Goal: Information Seeking & Learning: Learn about a topic

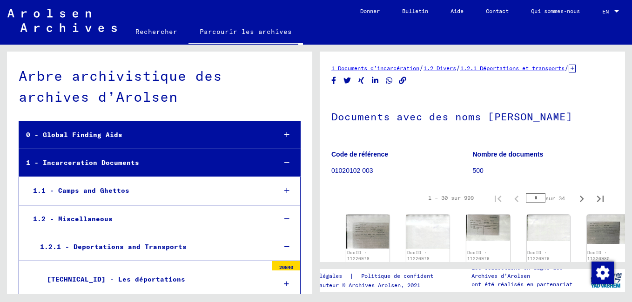
scroll to position [263, 0]
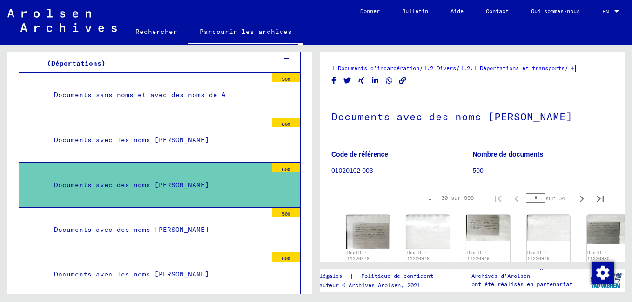
click at [198, 138] on div "Documents avec les noms [PERSON_NAME]" at bounding box center [157, 140] width 220 height 18
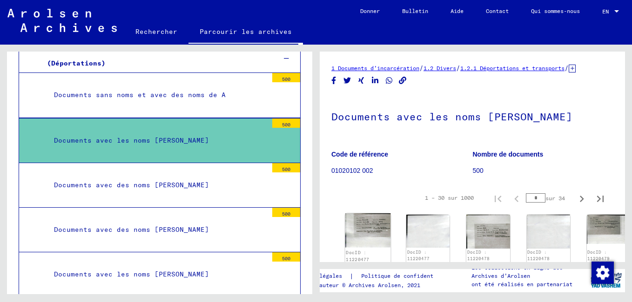
click at [370, 234] on img at bounding box center [368, 230] width 46 height 34
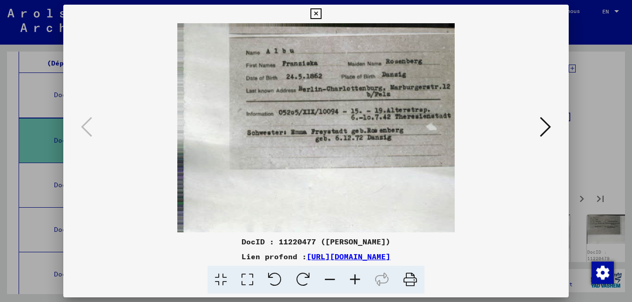
click at [545, 130] on icon at bounding box center [544, 127] width 11 height 22
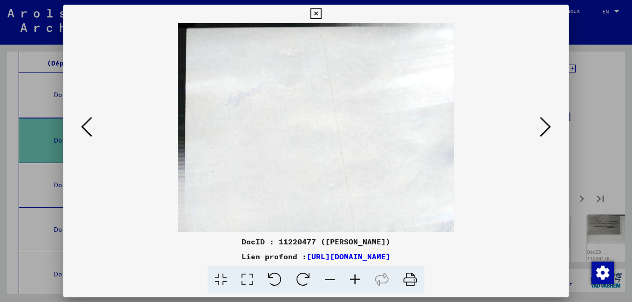
click at [545, 129] on icon at bounding box center [544, 127] width 11 height 22
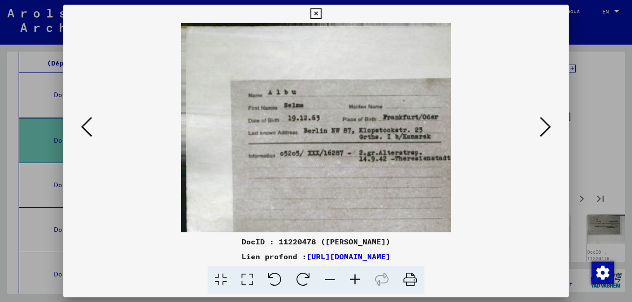
click at [544, 129] on icon at bounding box center [544, 127] width 11 height 22
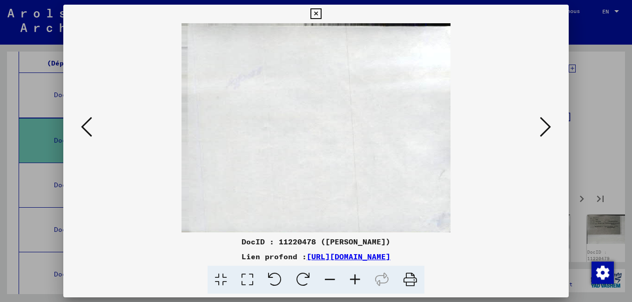
click at [544, 129] on icon at bounding box center [544, 127] width 11 height 22
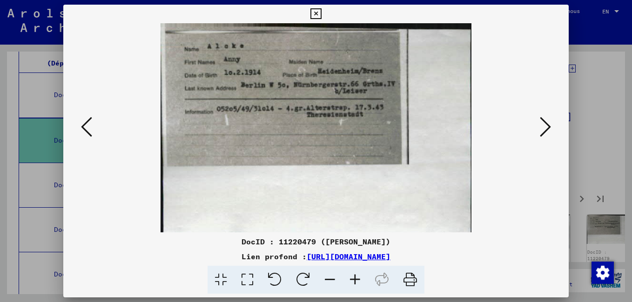
click at [541, 130] on icon at bounding box center [544, 127] width 11 height 22
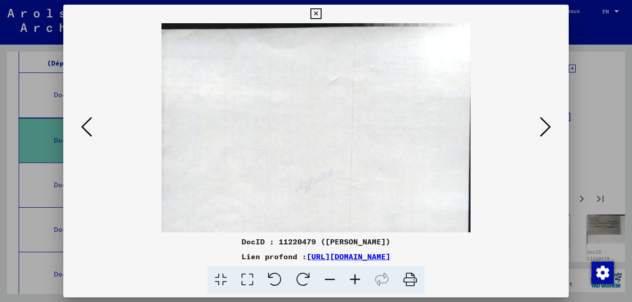
click at [541, 130] on icon at bounding box center [544, 127] width 11 height 22
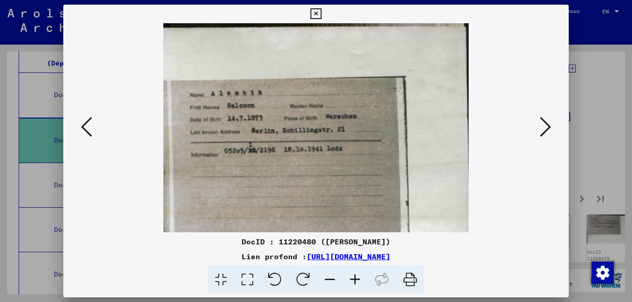
click at [541, 129] on icon at bounding box center [544, 127] width 11 height 22
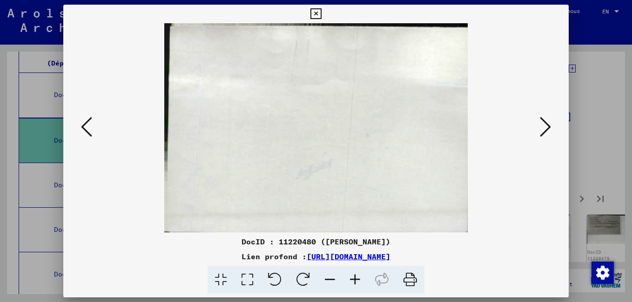
click at [541, 129] on icon at bounding box center [544, 127] width 11 height 22
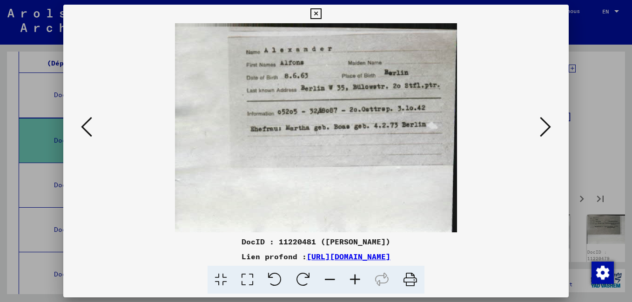
click at [540, 129] on icon at bounding box center [544, 127] width 11 height 22
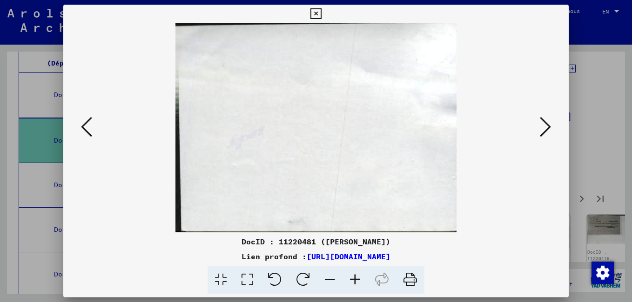
click at [540, 129] on icon at bounding box center [544, 127] width 11 height 22
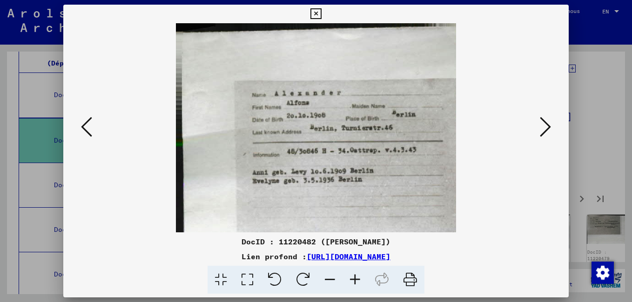
click at [539, 128] on icon at bounding box center [544, 127] width 11 height 22
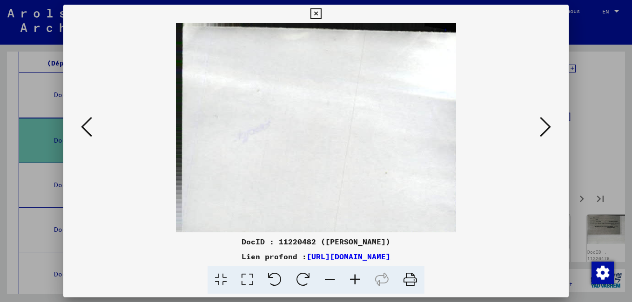
click at [539, 128] on icon at bounding box center [544, 127] width 11 height 22
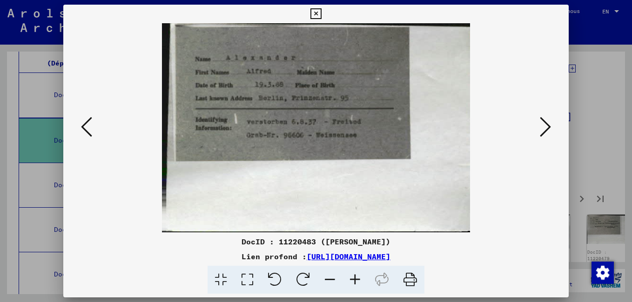
click at [539, 127] on button at bounding box center [545, 127] width 17 height 27
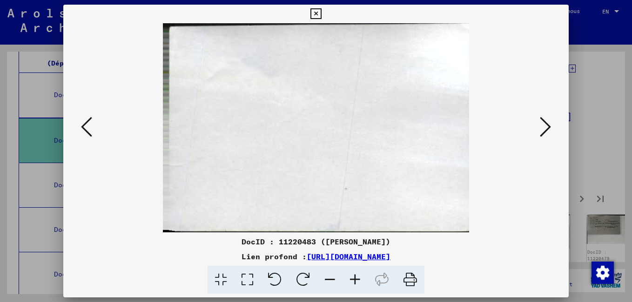
click at [539, 127] on button at bounding box center [545, 127] width 17 height 27
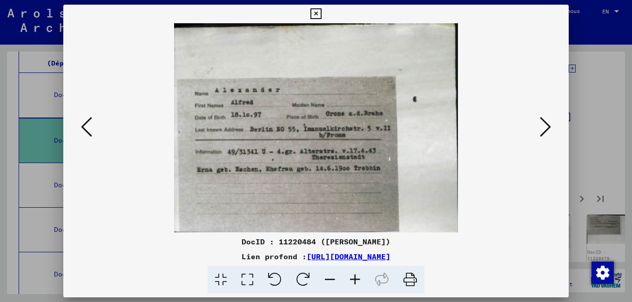
click at [539, 127] on button at bounding box center [545, 127] width 17 height 27
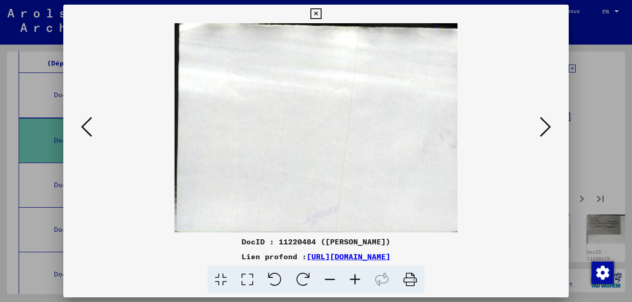
click at [539, 127] on button at bounding box center [545, 127] width 17 height 27
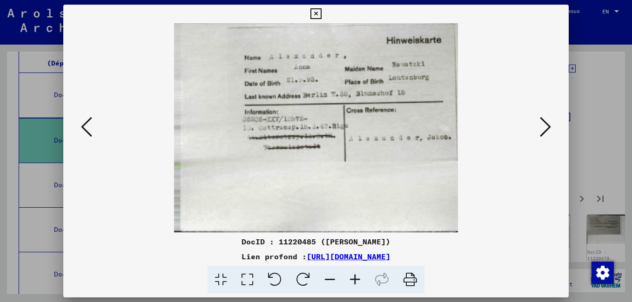
click at [539, 127] on button at bounding box center [545, 127] width 17 height 27
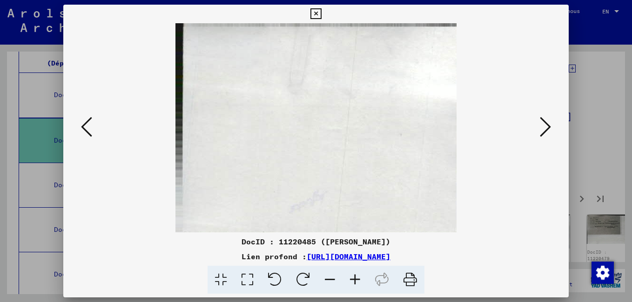
click at [538, 127] on button at bounding box center [545, 127] width 17 height 27
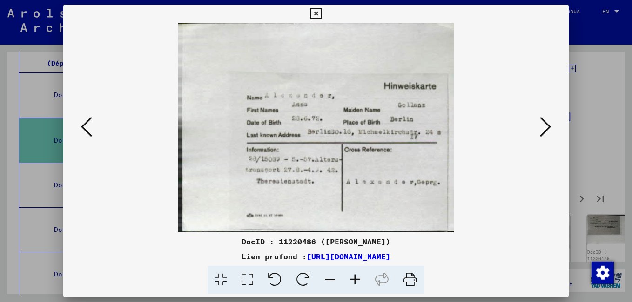
click at [538, 127] on button at bounding box center [545, 127] width 17 height 27
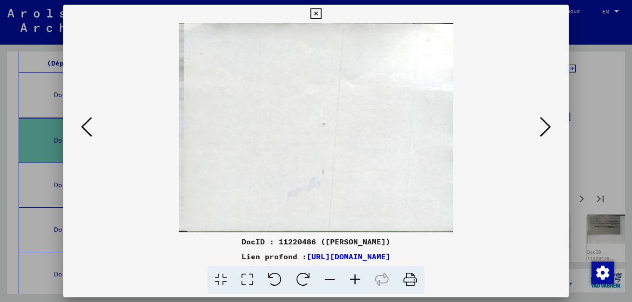
click at [538, 127] on button at bounding box center [545, 127] width 17 height 27
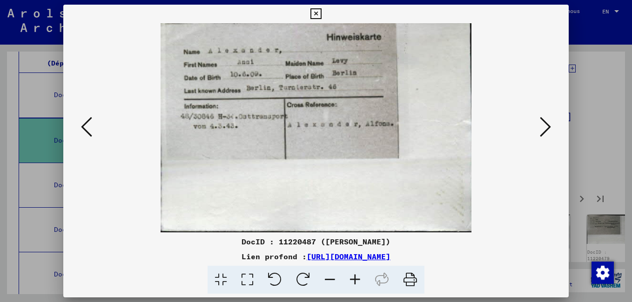
click at [538, 127] on button at bounding box center [545, 127] width 17 height 27
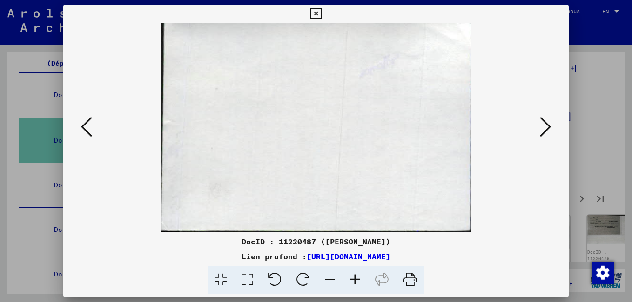
click at [538, 127] on button at bounding box center [545, 127] width 17 height 27
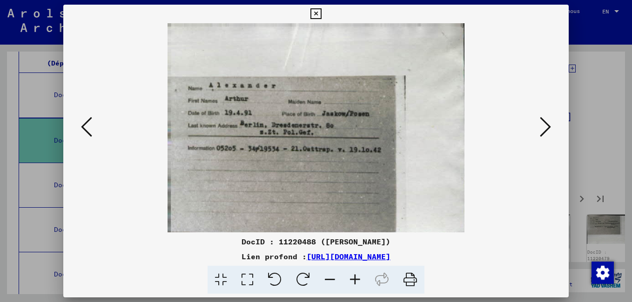
click at [538, 127] on button at bounding box center [545, 127] width 17 height 27
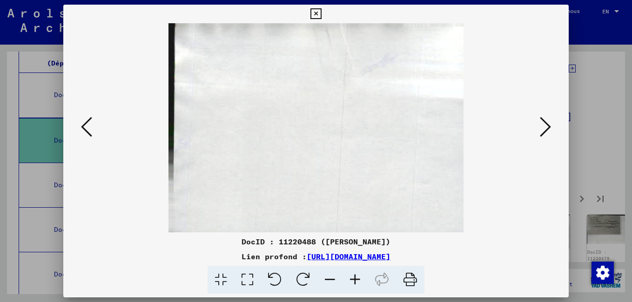
click at [538, 127] on button at bounding box center [545, 127] width 17 height 27
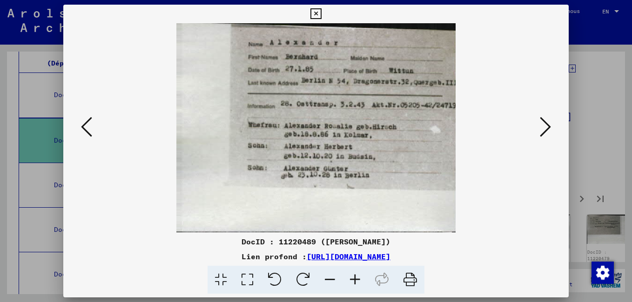
click at [538, 127] on button at bounding box center [545, 127] width 17 height 27
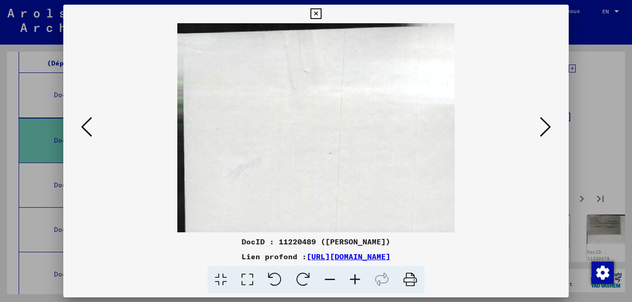
click at [537, 127] on div at bounding box center [315, 127] width 505 height 209
click at [545, 130] on icon at bounding box center [544, 127] width 11 height 22
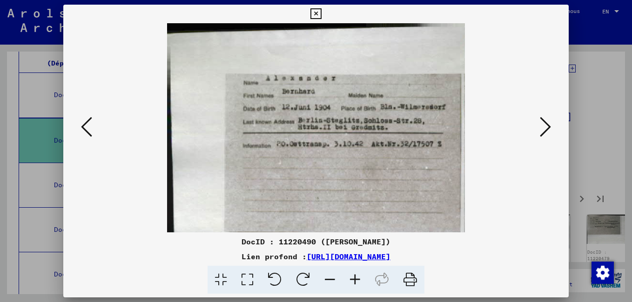
click at [545, 130] on icon at bounding box center [544, 127] width 11 height 22
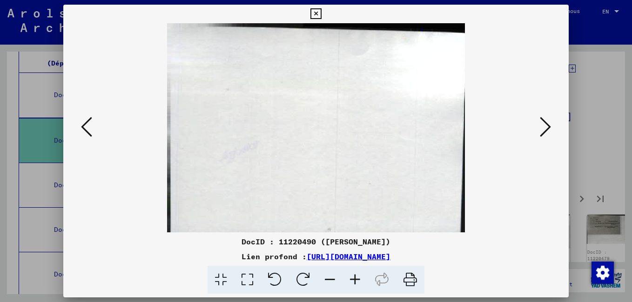
click at [545, 130] on icon at bounding box center [544, 127] width 11 height 22
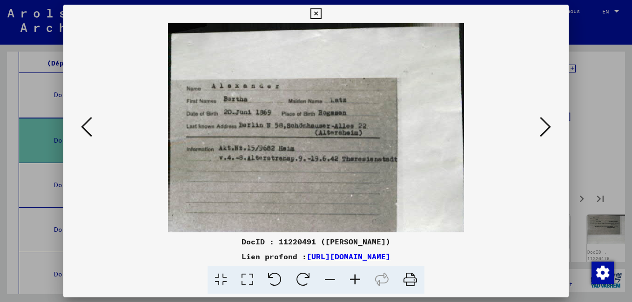
click at [545, 130] on icon at bounding box center [544, 127] width 11 height 22
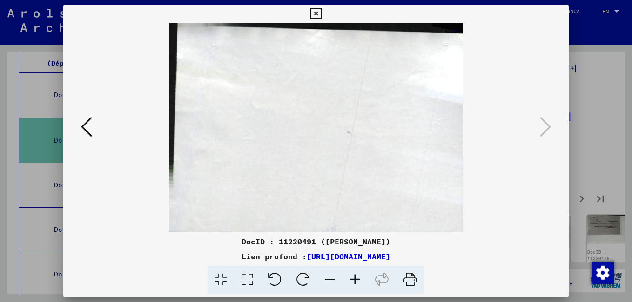
click at [316, 15] on icon at bounding box center [315, 13] width 11 height 11
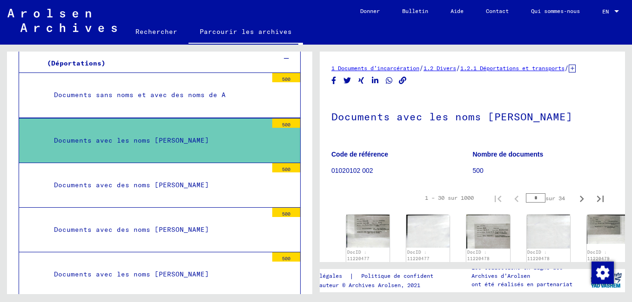
click at [213, 187] on div "Documents avec des noms [PERSON_NAME]" at bounding box center [157, 185] width 220 height 18
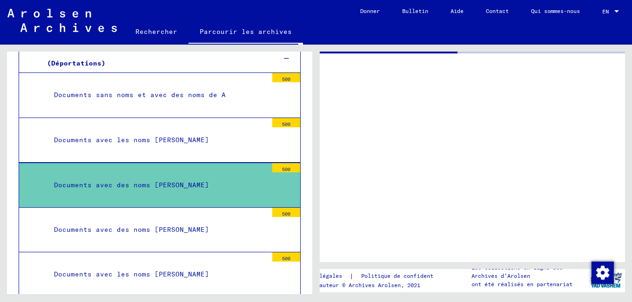
click at [213, 187] on div "Documents avec des noms [PERSON_NAME]" at bounding box center [157, 185] width 220 height 18
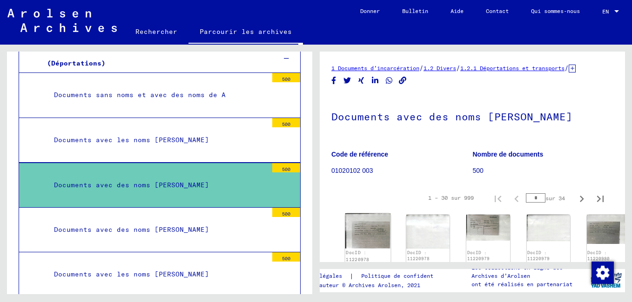
click at [356, 235] on img at bounding box center [368, 230] width 46 height 35
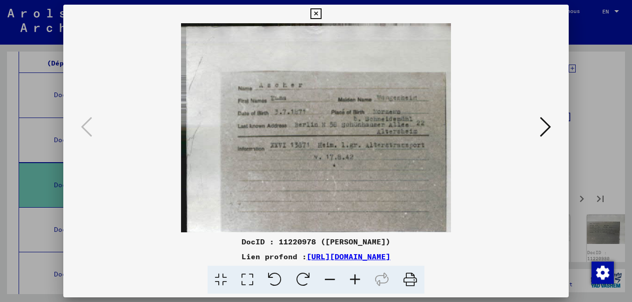
click at [541, 133] on icon at bounding box center [544, 127] width 11 height 22
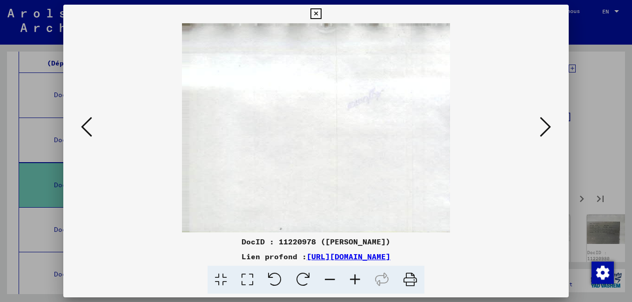
click at [540, 133] on icon at bounding box center [544, 127] width 11 height 22
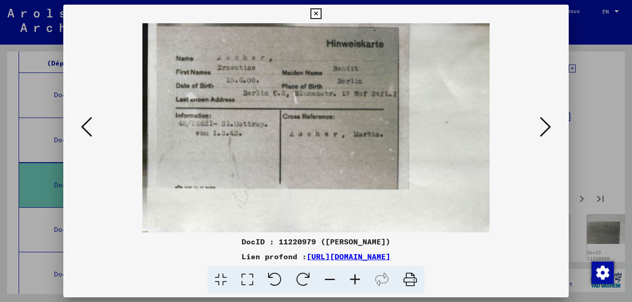
click at [539, 134] on button at bounding box center [545, 127] width 17 height 27
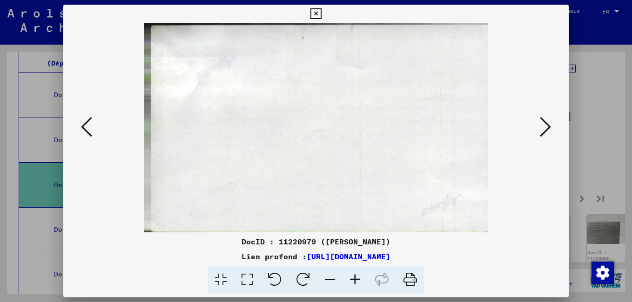
click at [539, 134] on button at bounding box center [545, 127] width 17 height 27
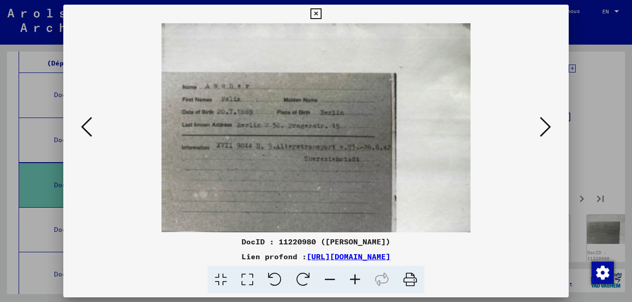
click at [539, 134] on button at bounding box center [545, 127] width 17 height 27
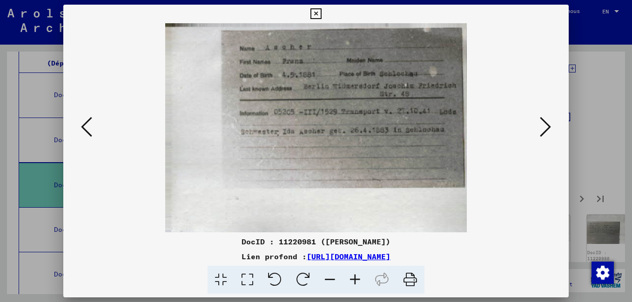
click at [538, 134] on button at bounding box center [545, 127] width 17 height 27
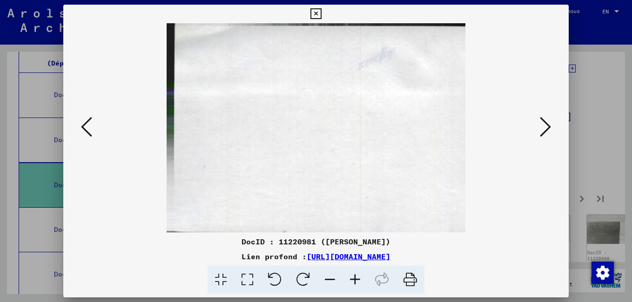
click at [538, 134] on button at bounding box center [545, 127] width 17 height 27
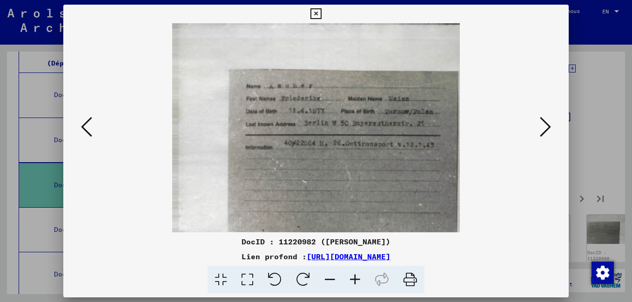
click at [537, 134] on button at bounding box center [545, 127] width 17 height 27
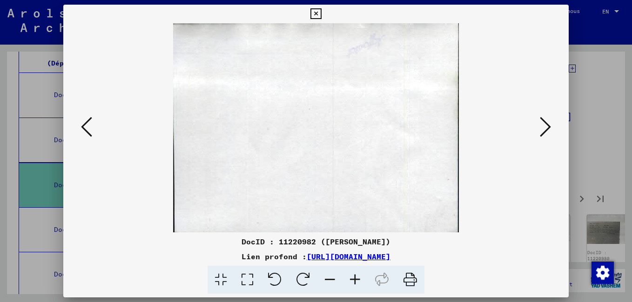
click at [537, 134] on button at bounding box center [545, 127] width 17 height 27
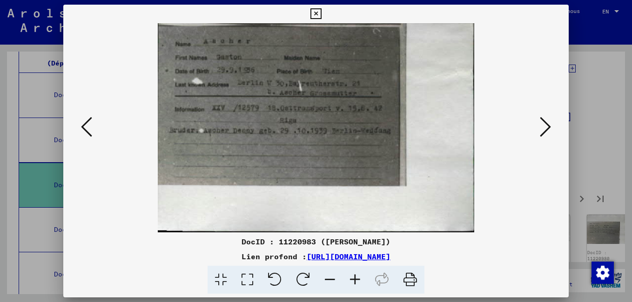
click at [537, 134] on button at bounding box center [545, 127] width 17 height 27
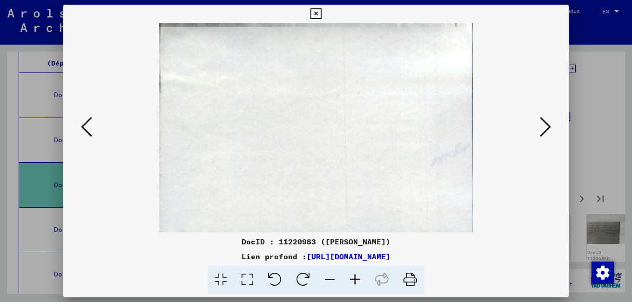
click at [537, 134] on button at bounding box center [545, 127] width 17 height 27
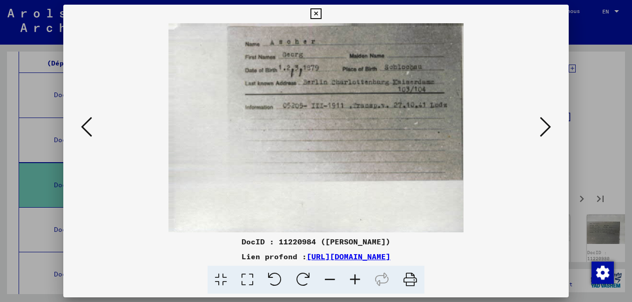
click at [537, 134] on button at bounding box center [545, 127] width 17 height 27
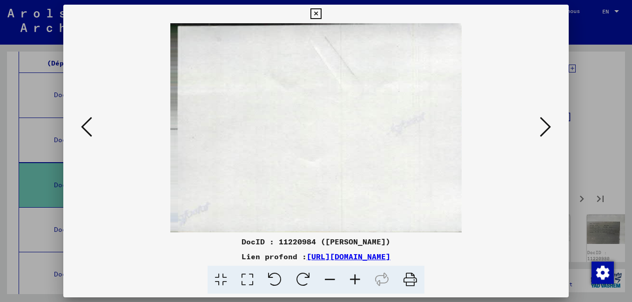
click at [537, 134] on div at bounding box center [315, 127] width 505 height 209
click at [539, 134] on icon at bounding box center [544, 127] width 11 height 22
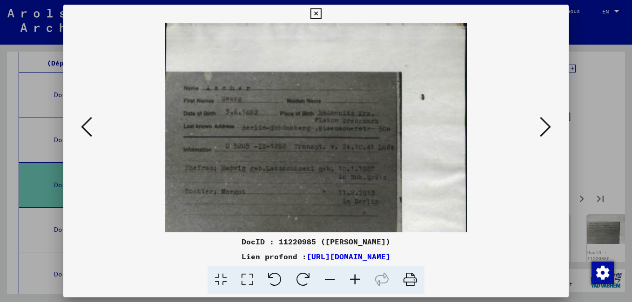
click at [546, 135] on icon at bounding box center [544, 127] width 11 height 22
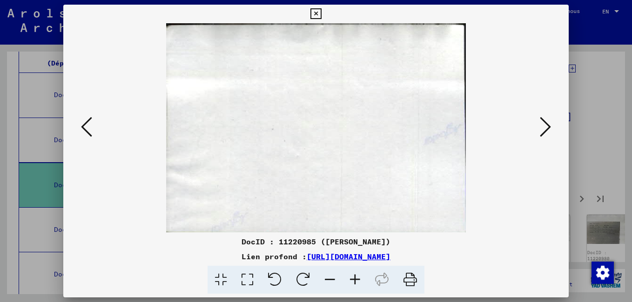
click at [546, 135] on icon at bounding box center [544, 127] width 11 height 22
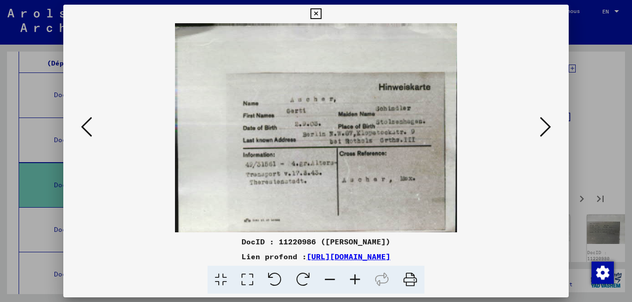
click at [546, 135] on icon at bounding box center [544, 127] width 11 height 22
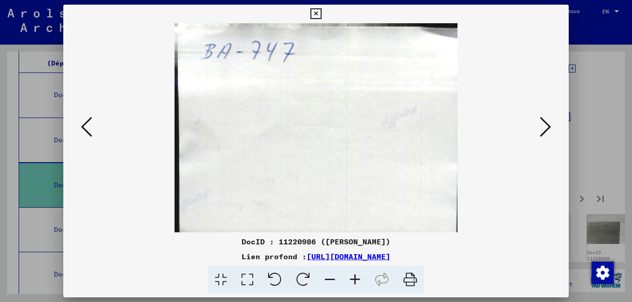
click at [546, 136] on icon at bounding box center [544, 127] width 11 height 22
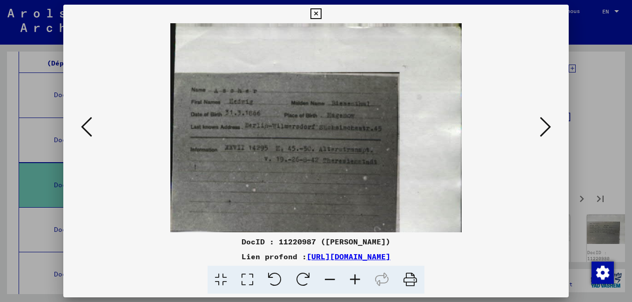
click at [541, 129] on icon at bounding box center [544, 127] width 11 height 22
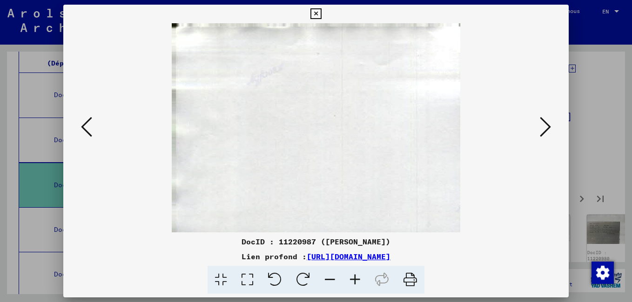
click at [541, 129] on icon at bounding box center [544, 127] width 11 height 22
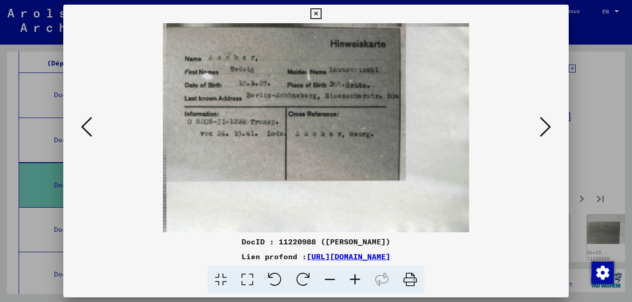
click at [540, 129] on icon at bounding box center [544, 127] width 11 height 22
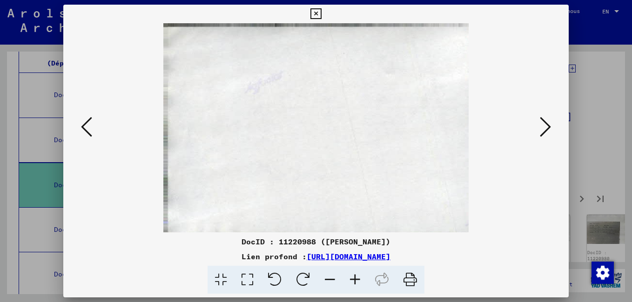
click at [540, 129] on icon at bounding box center [544, 127] width 11 height 22
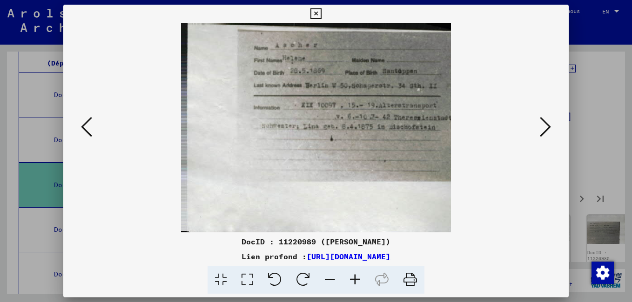
click at [540, 129] on icon at bounding box center [544, 127] width 11 height 22
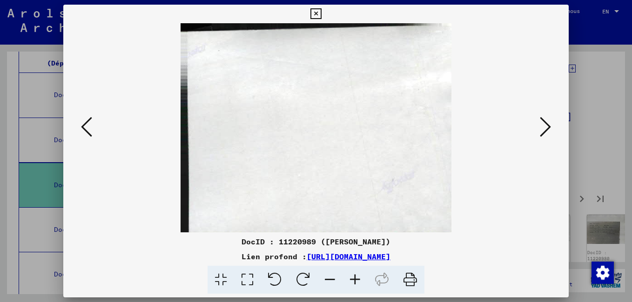
click at [540, 129] on icon at bounding box center [544, 127] width 11 height 22
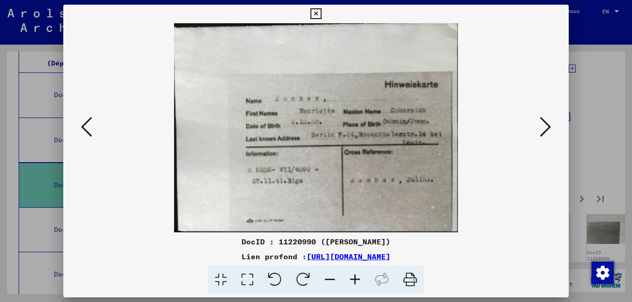
click at [539, 129] on button at bounding box center [545, 127] width 17 height 27
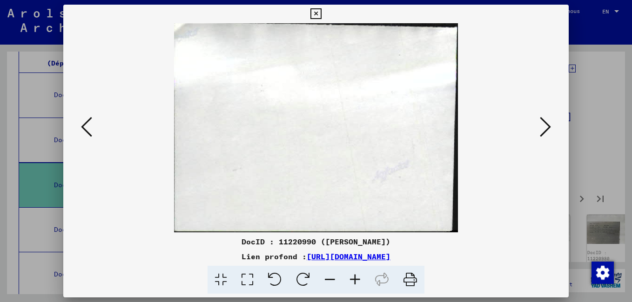
click at [540, 131] on button at bounding box center [545, 127] width 17 height 27
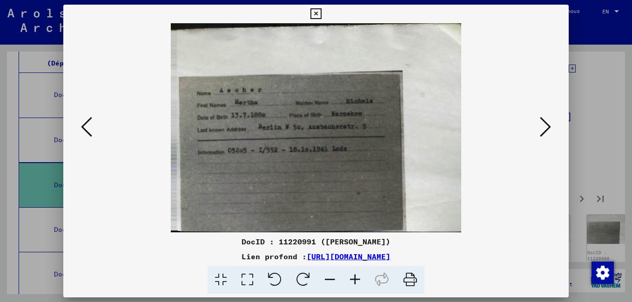
click at [550, 136] on icon at bounding box center [544, 127] width 11 height 22
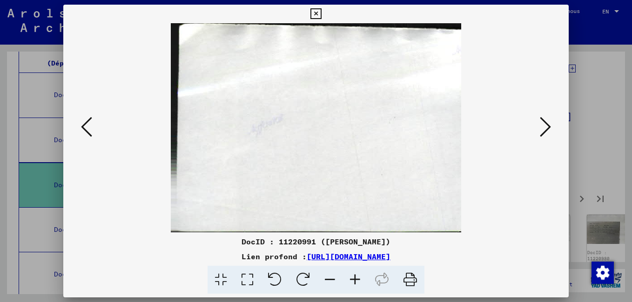
click at [550, 136] on icon at bounding box center [544, 127] width 11 height 22
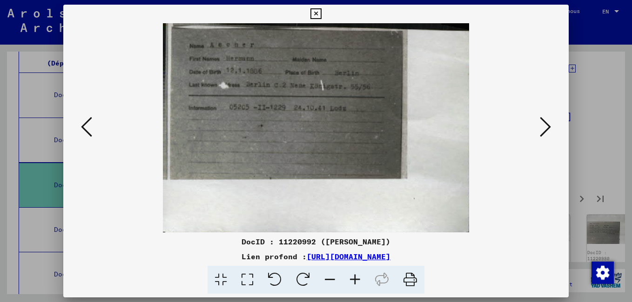
click at [549, 137] on icon at bounding box center [544, 127] width 11 height 22
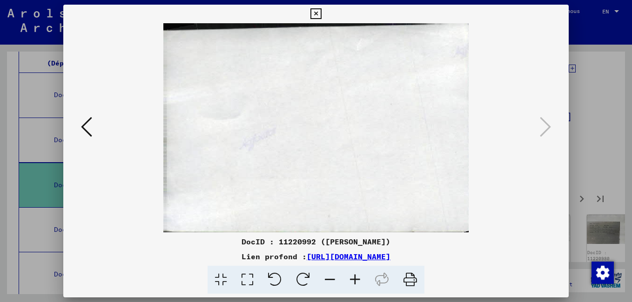
click at [313, 12] on icon at bounding box center [315, 13] width 11 height 11
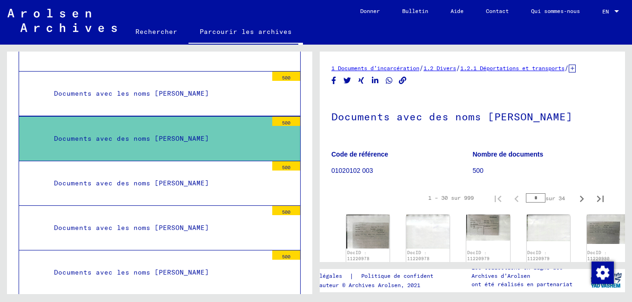
scroll to position [356, 0]
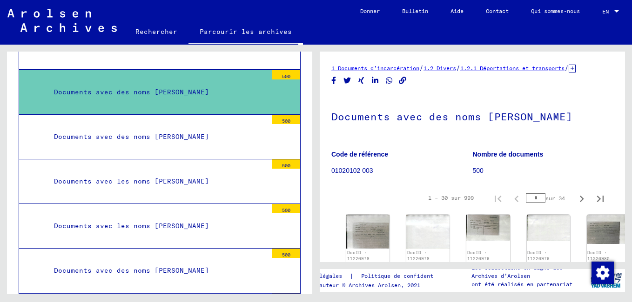
click at [203, 140] on div "Documents avec des noms [PERSON_NAME]" at bounding box center [157, 137] width 220 height 18
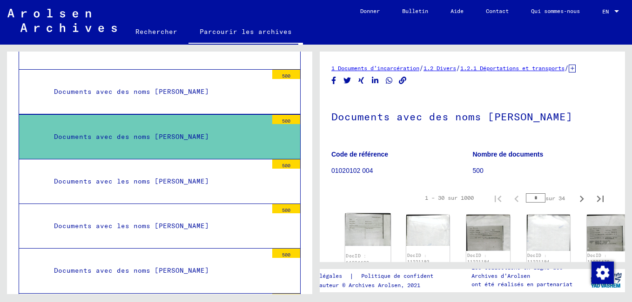
click at [369, 232] on div "DocID : 11221193 ([PERSON_NAME])" at bounding box center [368, 243] width 46 height 60
click at [361, 233] on img at bounding box center [368, 229] width 46 height 33
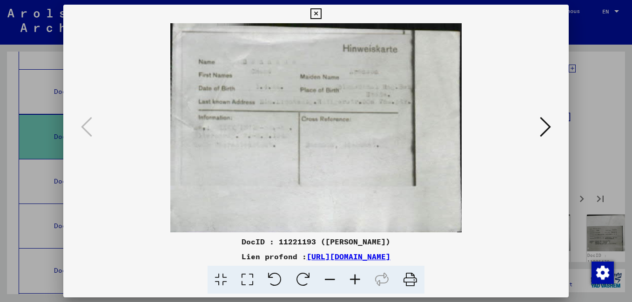
click at [354, 279] on icon at bounding box center [354, 280] width 25 height 28
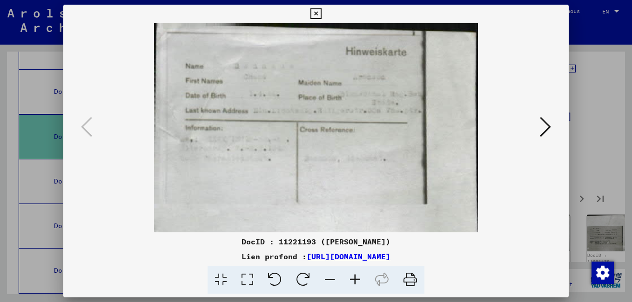
click at [353, 279] on icon at bounding box center [354, 280] width 25 height 28
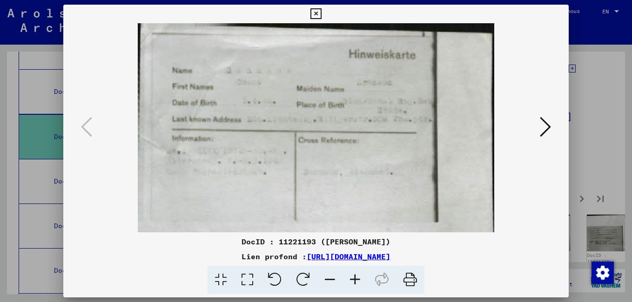
click at [353, 279] on icon at bounding box center [354, 280] width 25 height 28
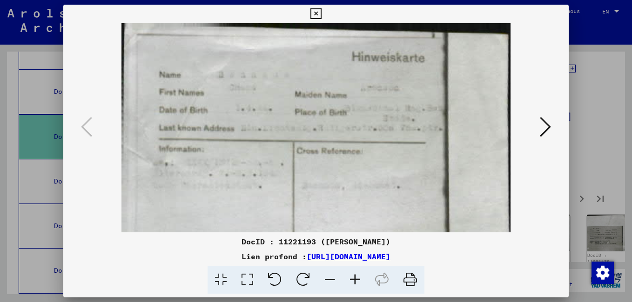
click at [543, 131] on icon at bounding box center [544, 127] width 11 height 22
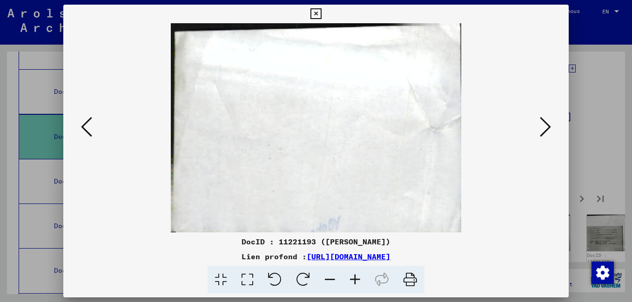
click at [543, 131] on icon at bounding box center [544, 127] width 11 height 22
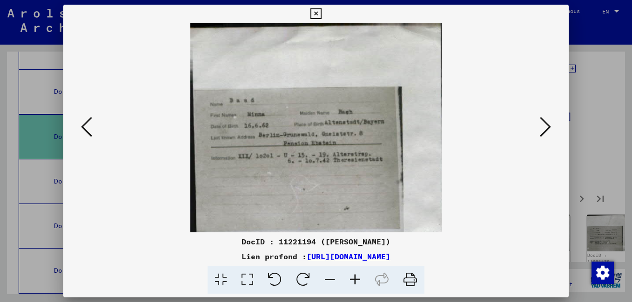
click at [543, 131] on icon at bounding box center [544, 127] width 11 height 22
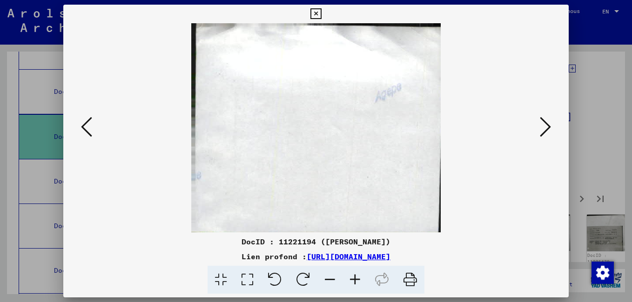
click at [543, 131] on icon at bounding box center [544, 127] width 11 height 22
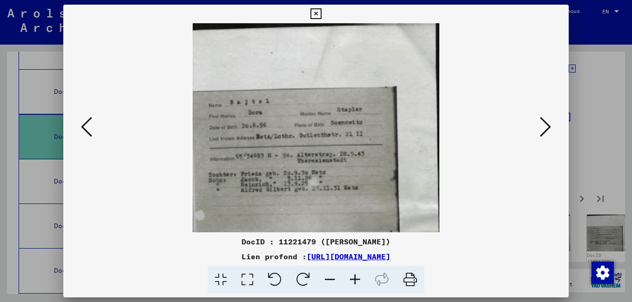
click at [543, 131] on icon at bounding box center [544, 127] width 11 height 22
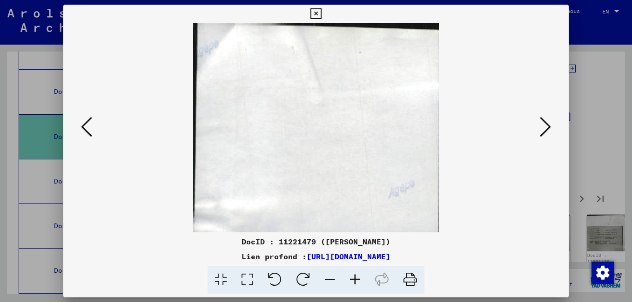
click at [543, 131] on icon at bounding box center [544, 127] width 11 height 22
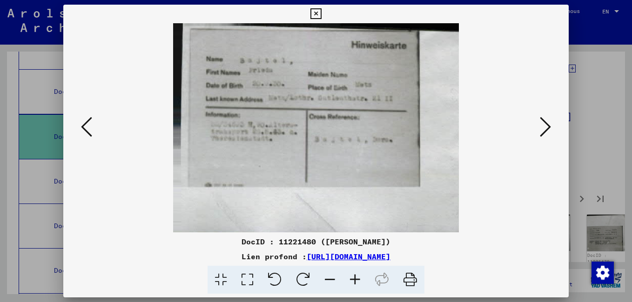
click at [543, 131] on icon at bounding box center [544, 127] width 11 height 22
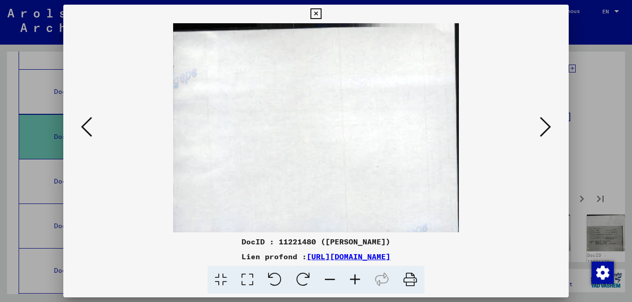
click at [543, 131] on icon at bounding box center [544, 127] width 11 height 22
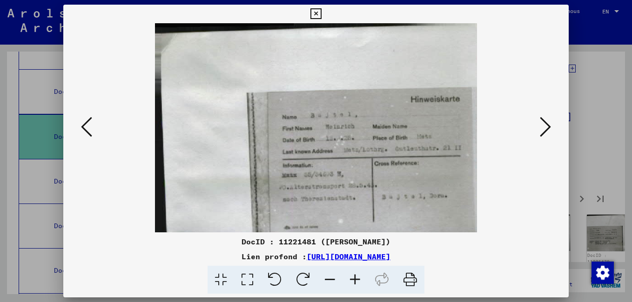
click at [543, 131] on icon at bounding box center [544, 127] width 11 height 22
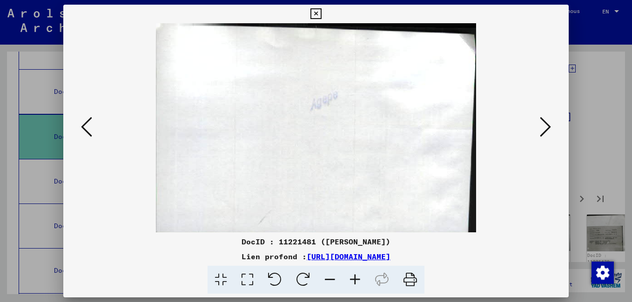
click at [543, 131] on icon at bounding box center [544, 127] width 11 height 22
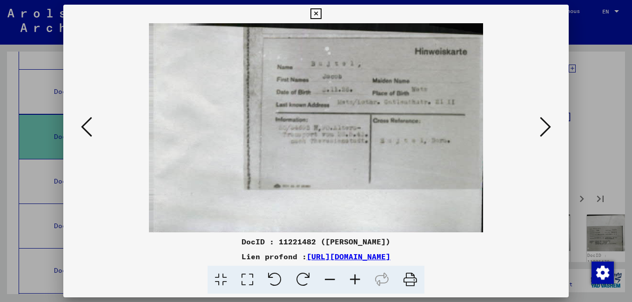
click at [543, 131] on icon at bounding box center [544, 127] width 11 height 22
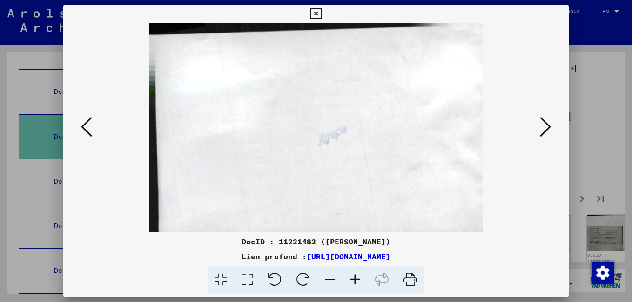
click at [543, 131] on icon at bounding box center [544, 127] width 11 height 22
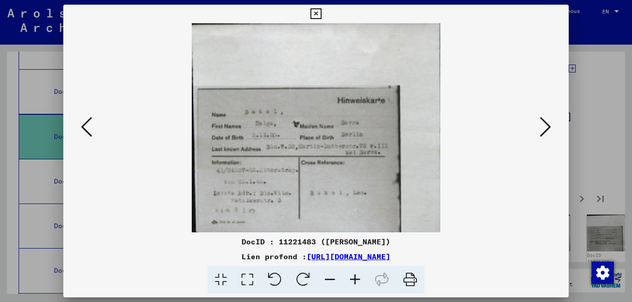
click at [543, 131] on icon at bounding box center [544, 127] width 11 height 22
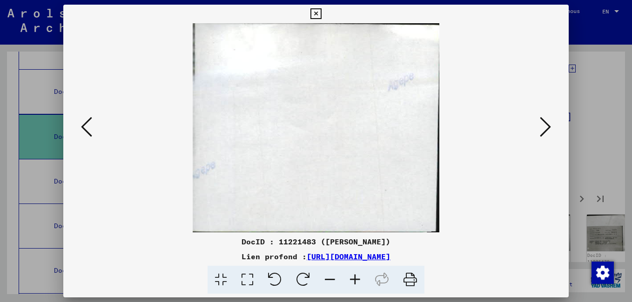
click at [543, 131] on icon at bounding box center [544, 127] width 11 height 22
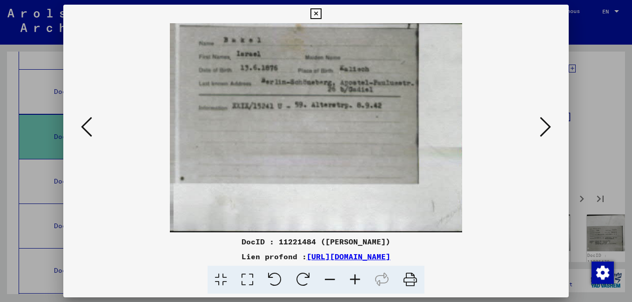
click at [542, 130] on icon at bounding box center [544, 127] width 11 height 22
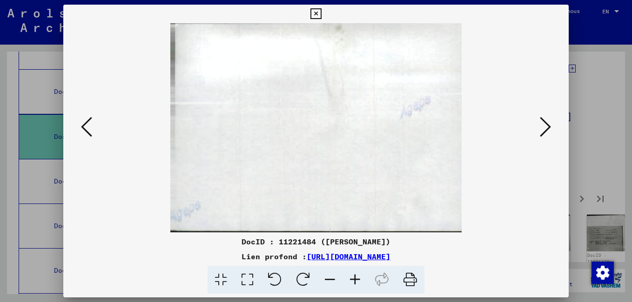
click at [542, 130] on icon at bounding box center [544, 127] width 11 height 22
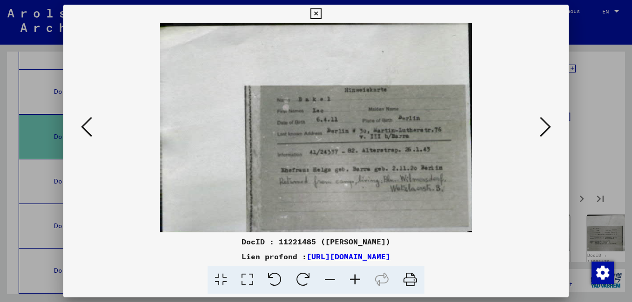
click at [542, 130] on icon at bounding box center [544, 127] width 11 height 22
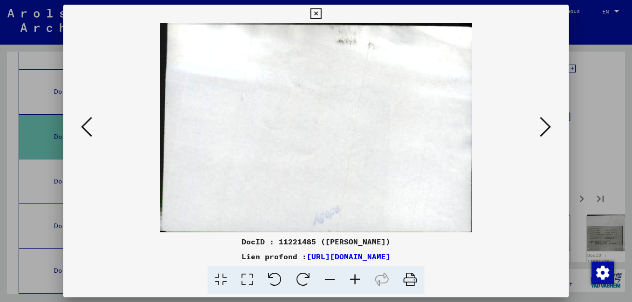
click at [542, 130] on icon at bounding box center [544, 127] width 11 height 22
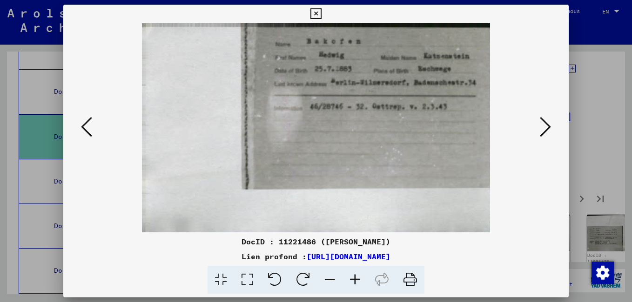
click at [541, 130] on icon at bounding box center [544, 127] width 11 height 22
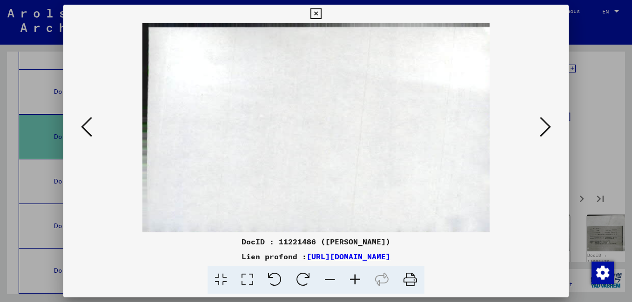
click at [541, 130] on icon at bounding box center [544, 127] width 11 height 22
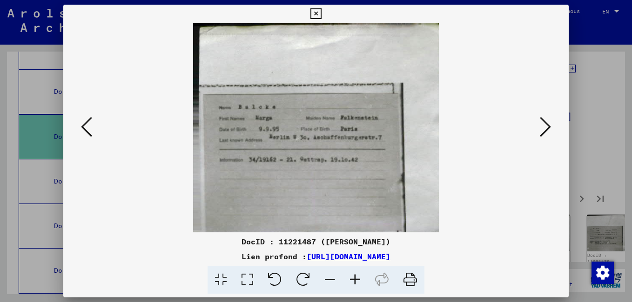
click at [541, 130] on icon at bounding box center [544, 127] width 11 height 22
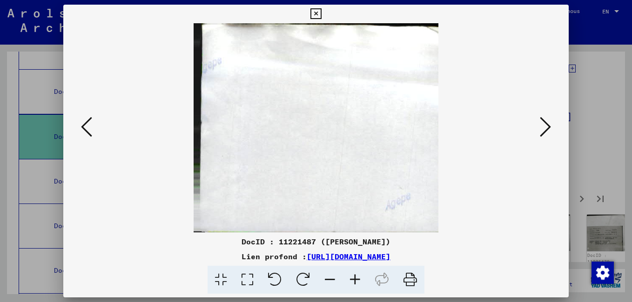
click at [541, 130] on icon at bounding box center [544, 127] width 11 height 22
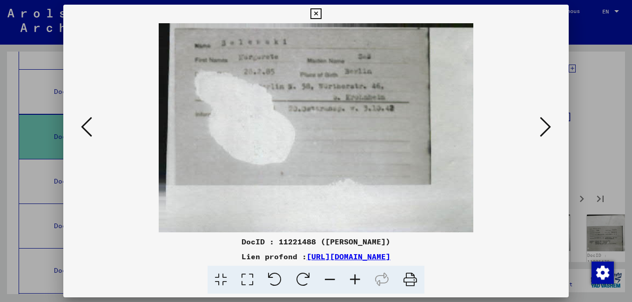
click at [541, 130] on icon at bounding box center [544, 127] width 11 height 22
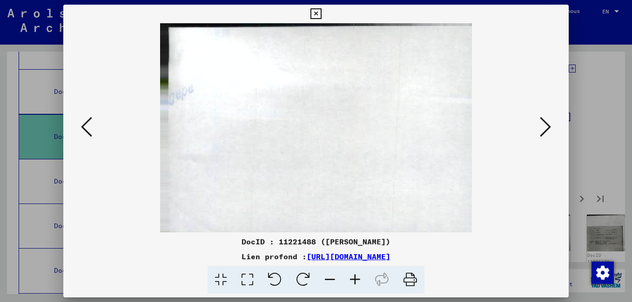
click at [541, 130] on icon at bounding box center [544, 127] width 11 height 22
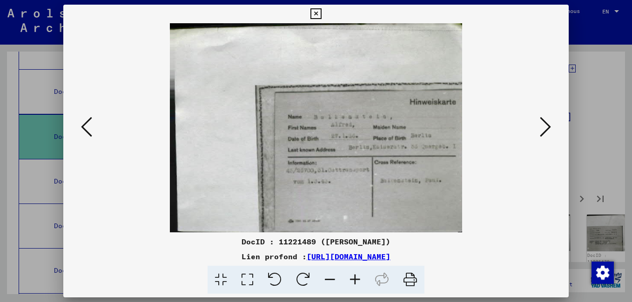
click at [541, 130] on icon at bounding box center [544, 127] width 11 height 22
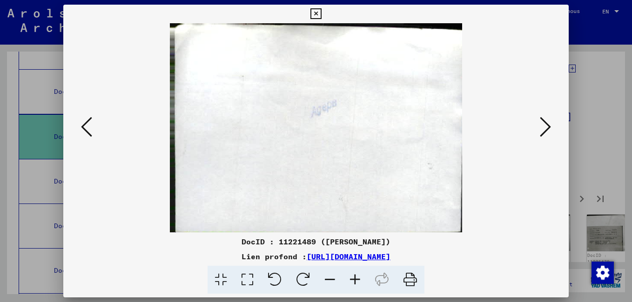
click at [541, 130] on icon at bounding box center [544, 127] width 11 height 22
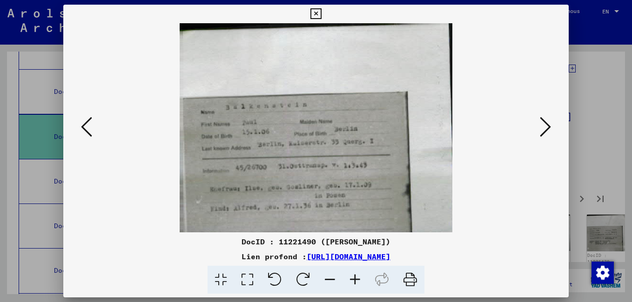
click at [541, 130] on icon at bounding box center [544, 127] width 11 height 22
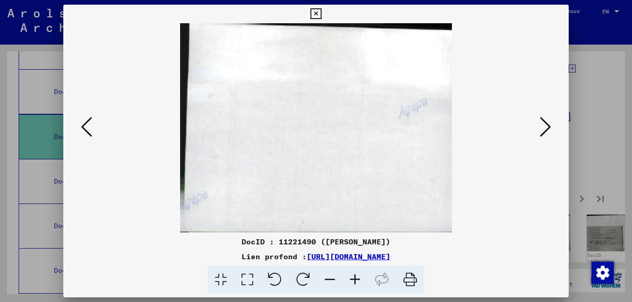
click at [541, 130] on icon at bounding box center [544, 127] width 11 height 22
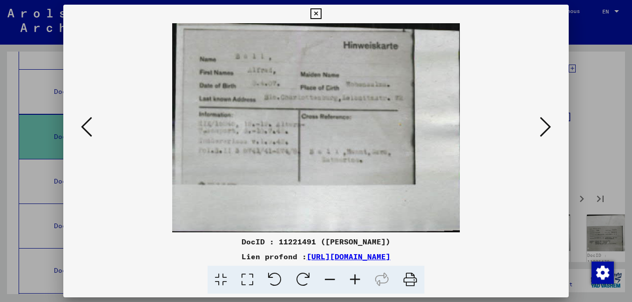
click at [541, 130] on icon at bounding box center [544, 127] width 11 height 22
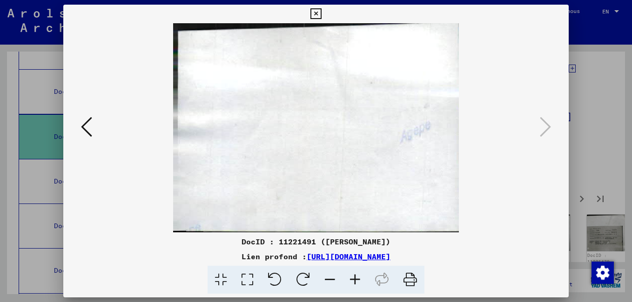
click at [313, 13] on icon at bounding box center [315, 13] width 11 height 11
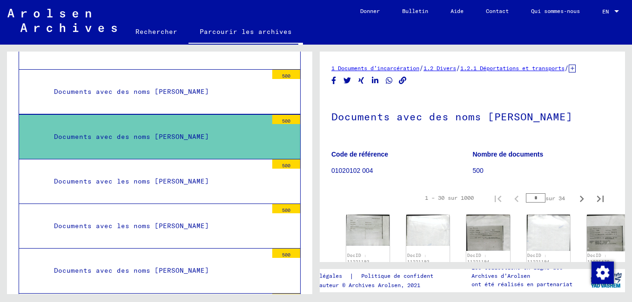
click at [193, 183] on div "Documents avec les noms [PERSON_NAME]" at bounding box center [157, 182] width 220 height 18
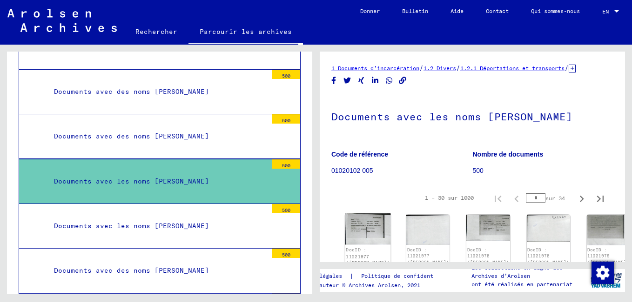
click at [358, 233] on img at bounding box center [368, 229] width 46 height 32
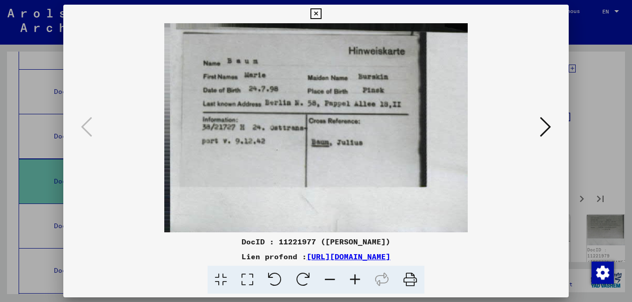
click at [545, 126] on icon at bounding box center [544, 127] width 11 height 22
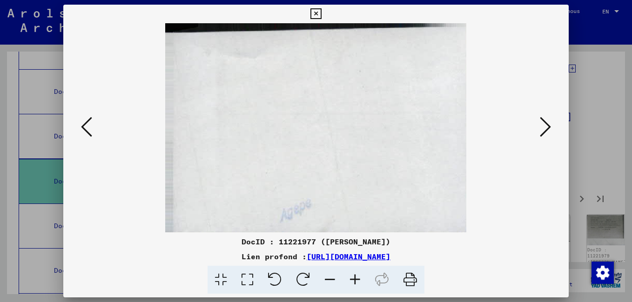
click at [545, 126] on icon at bounding box center [544, 127] width 11 height 22
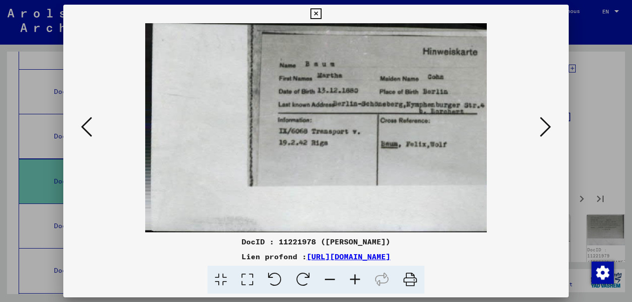
click at [545, 126] on icon at bounding box center [544, 127] width 11 height 22
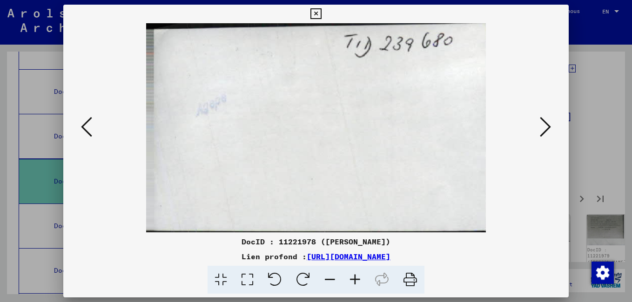
click at [545, 126] on icon at bounding box center [544, 127] width 11 height 22
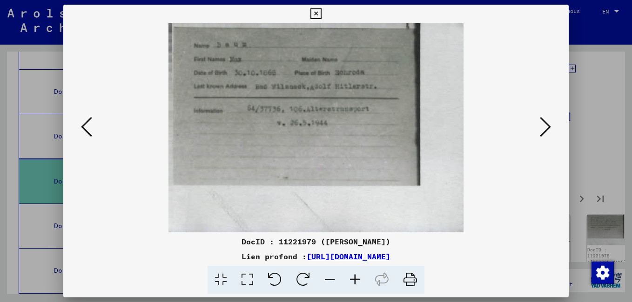
click at [545, 126] on icon at bounding box center [544, 127] width 11 height 22
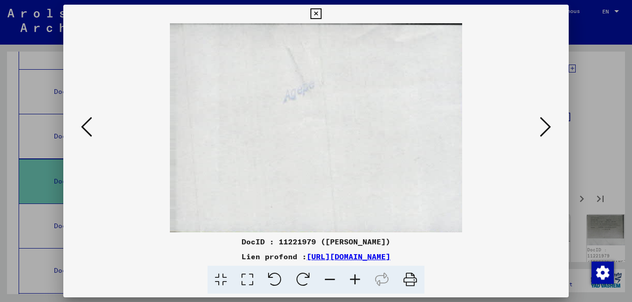
click at [545, 126] on icon at bounding box center [544, 127] width 11 height 22
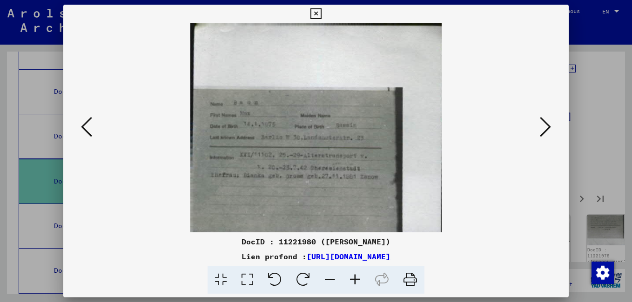
click at [543, 125] on icon at bounding box center [544, 127] width 11 height 22
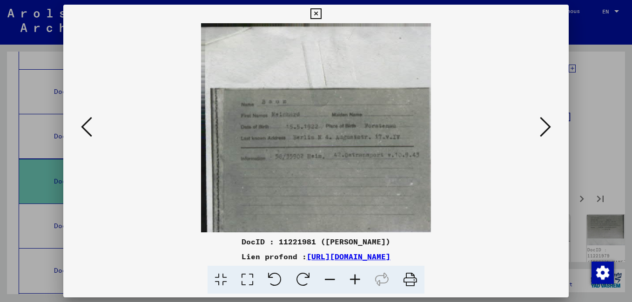
click at [541, 124] on icon at bounding box center [544, 127] width 11 height 22
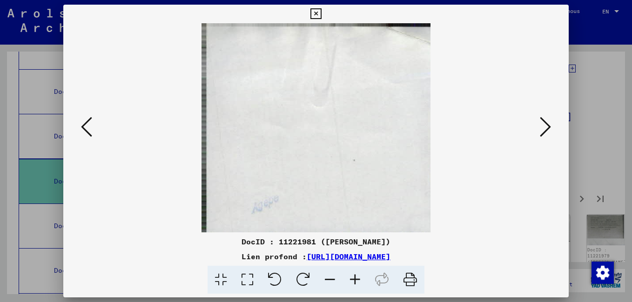
click at [541, 124] on icon at bounding box center [544, 127] width 11 height 22
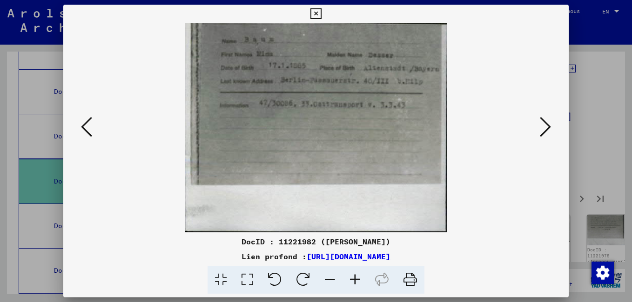
click at [541, 124] on icon at bounding box center [544, 127] width 11 height 22
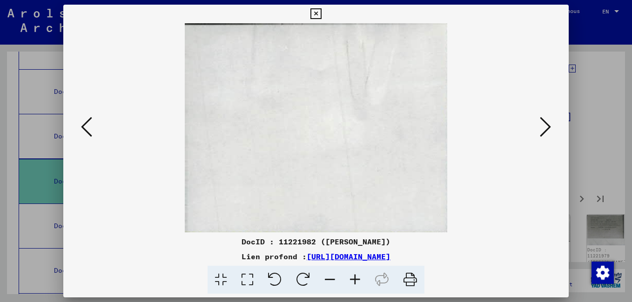
click at [541, 124] on icon at bounding box center [544, 127] width 11 height 22
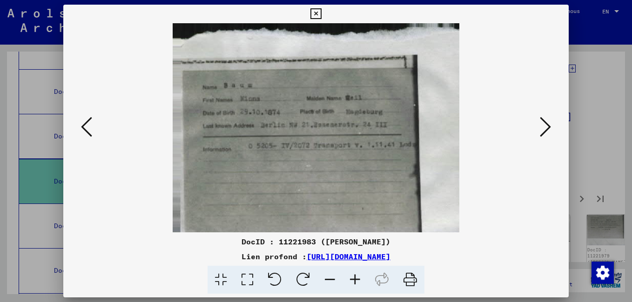
click at [539, 124] on button at bounding box center [545, 127] width 17 height 27
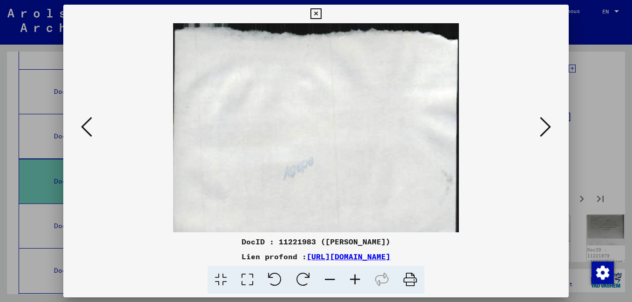
click at [539, 124] on button at bounding box center [545, 127] width 17 height 27
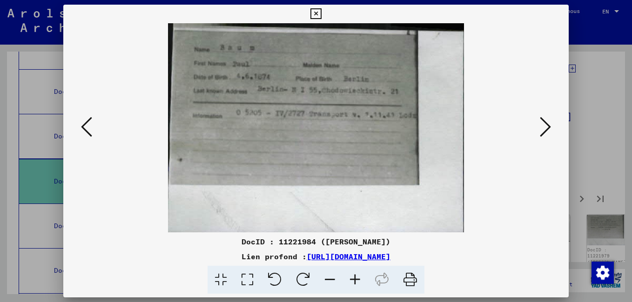
click at [538, 123] on button at bounding box center [545, 127] width 17 height 27
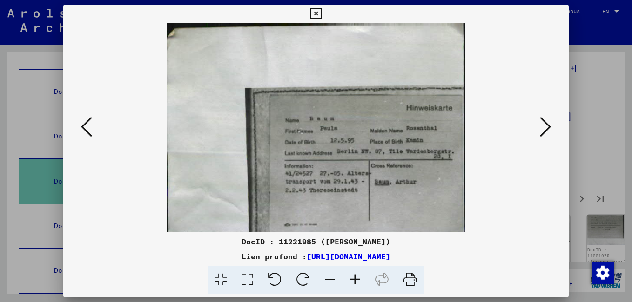
click at [538, 123] on button at bounding box center [545, 127] width 17 height 27
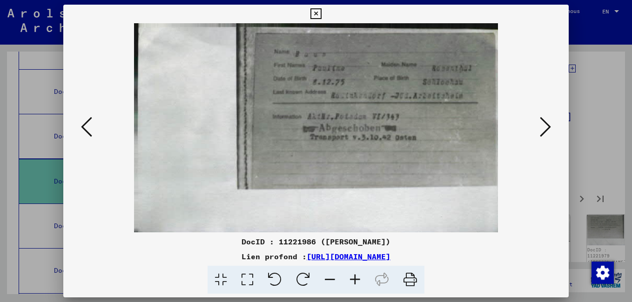
click at [537, 123] on button at bounding box center [545, 127] width 17 height 27
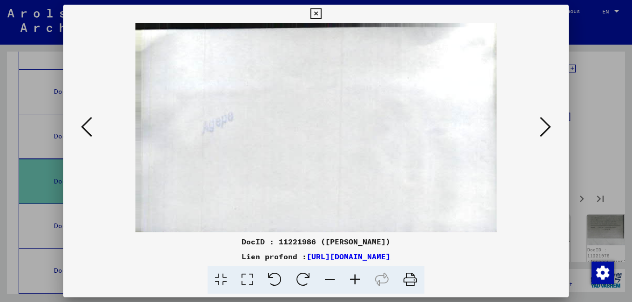
click at [537, 123] on button at bounding box center [545, 127] width 17 height 27
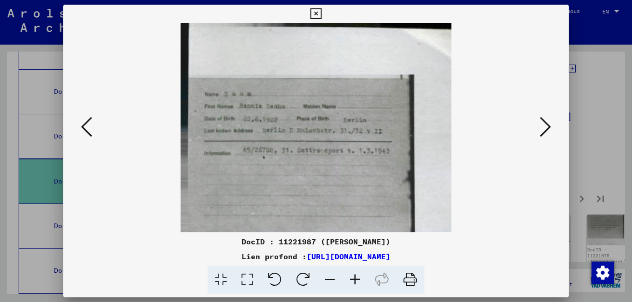
click at [536, 123] on img at bounding box center [316, 127] width 442 height 209
click at [550, 124] on icon at bounding box center [544, 127] width 11 height 22
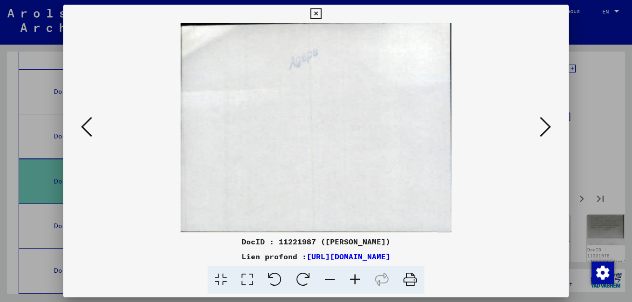
click at [550, 124] on icon at bounding box center [544, 127] width 11 height 22
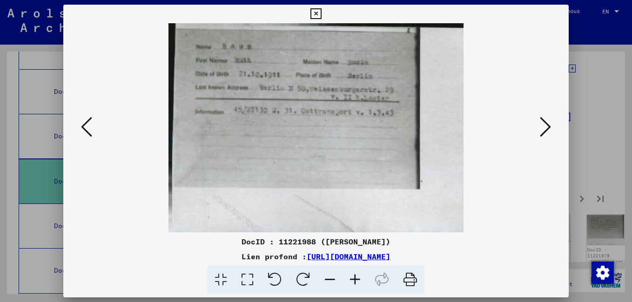
click at [549, 124] on icon at bounding box center [544, 127] width 11 height 22
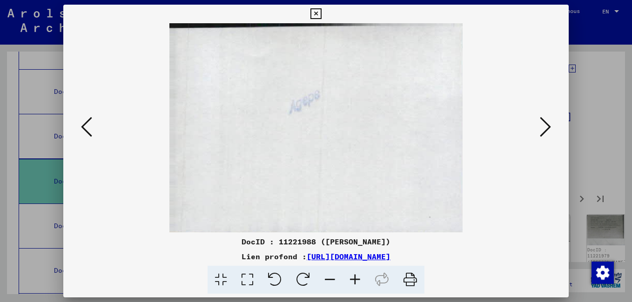
click at [548, 124] on icon at bounding box center [544, 127] width 11 height 22
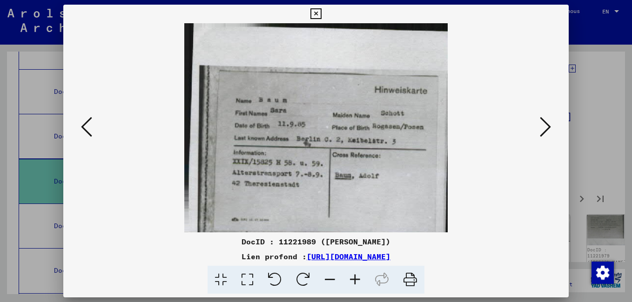
click at [548, 124] on icon at bounding box center [544, 127] width 11 height 22
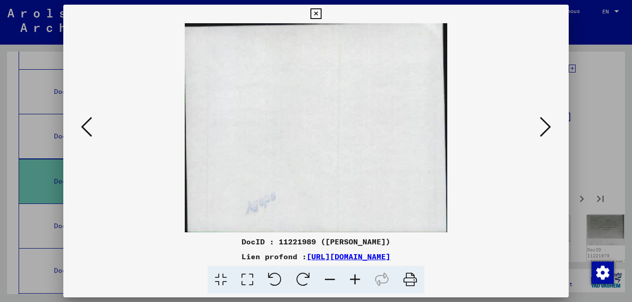
click at [548, 124] on icon at bounding box center [544, 127] width 11 height 22
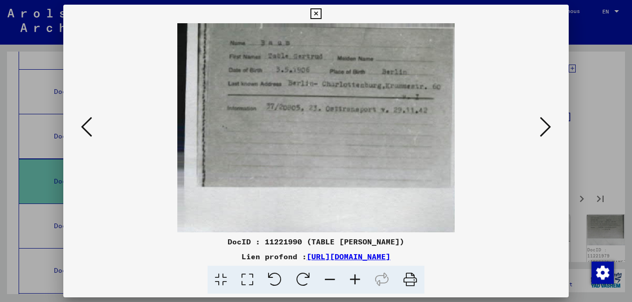
click at [545, 121] on icon at bounding box center [544, 127] width 11 height 22
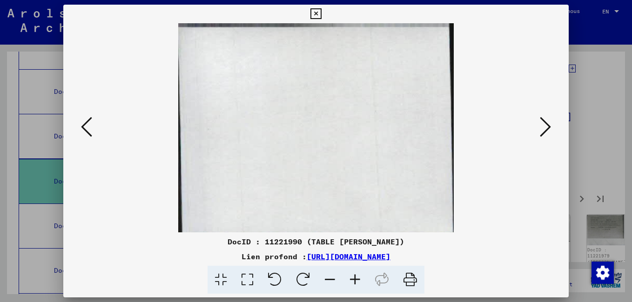
click at [545, 121] on icon at bounding box center [544, 127] width 11 height 22
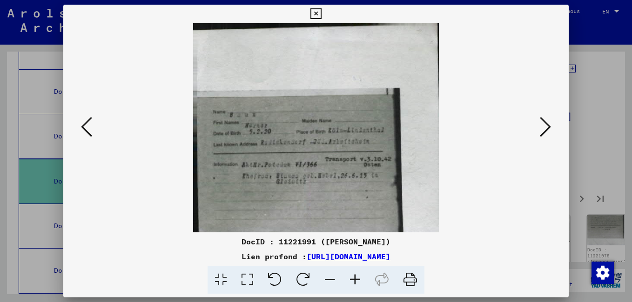
click at [545, 131] on icon at bounding box center [544, 127] width 11 height 22
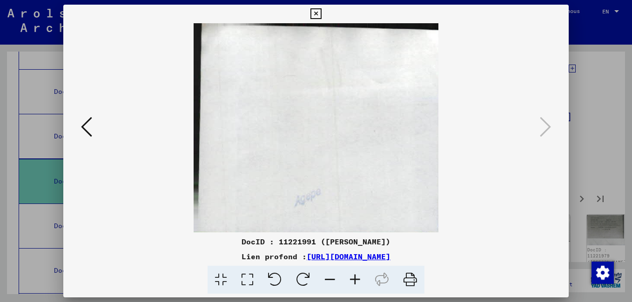
click at [315, 13] on icon at bounding box center [315, 13] width 11 height 11
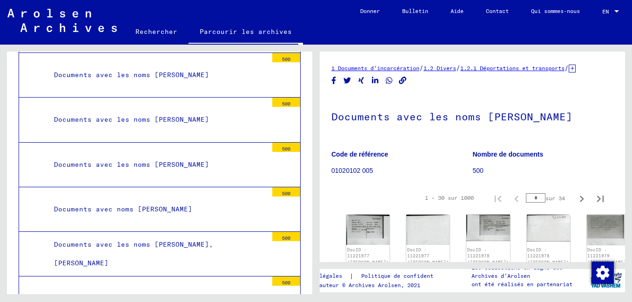
scroll to position [774, 0]
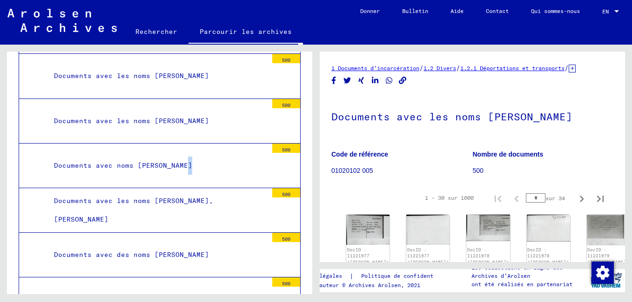
click at [185, 164] on div "Documents avec noms [PERSON_NAME]" at bounding box center [157, 166] width 220 height 18
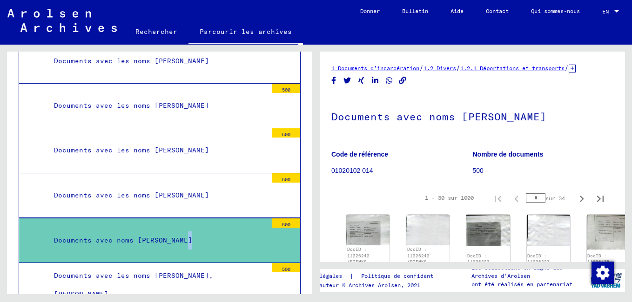
scroll to position [727, 0]
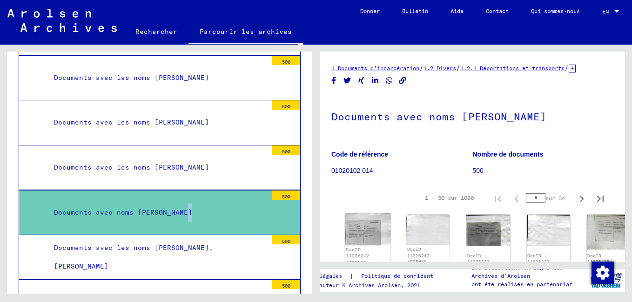
click at [360, 240] on img at bounding box center [368, 229] width 46 height 32
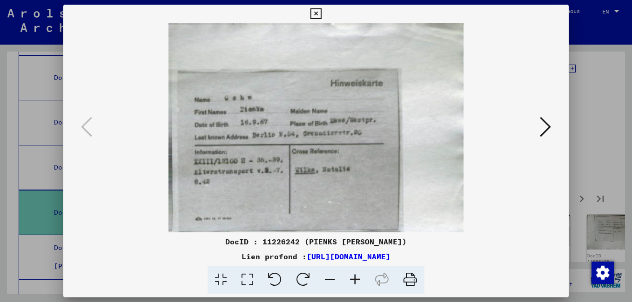
click at [543, 130] on icon at bounding box center [544, 127] width 11 height 22
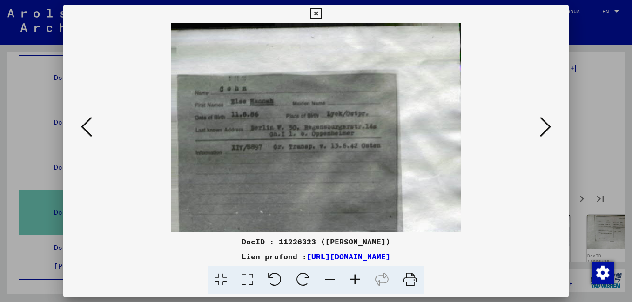
click at [541, 130] on icon at bounding box center [544, 127] width 11 height 22
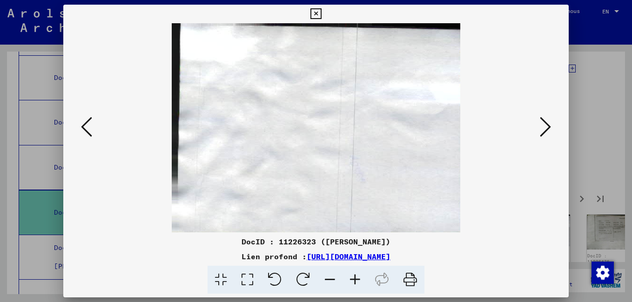
click at [540, 130] on icon at bounding box center [544, 127] width 11 height 22
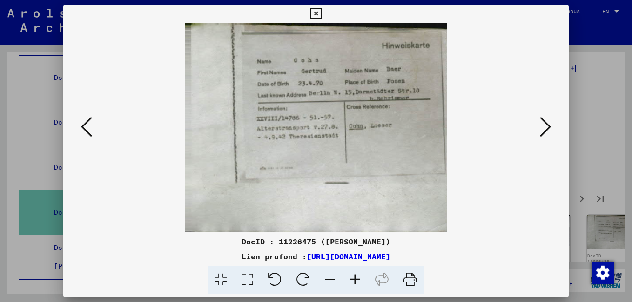
click at [537, 129] on button at bounding box center [545, 127] width 17 height 27
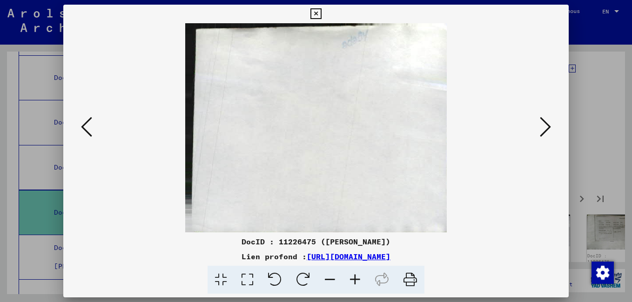
click at [537, 129] on button at bounding box center [545, 127] width 17 height 27
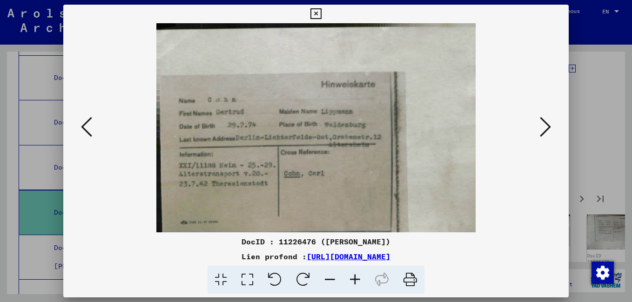
click at [536, 129] on img at bounding box center [316, 127] width 442 height 209
drag, startPoint x: 536, startPoint y: 129, endPoint x: 544, endPoint y: 133, distance: 9.4
click at [544, 133] on icon at bounding box center [544, 127] width 11 height 22
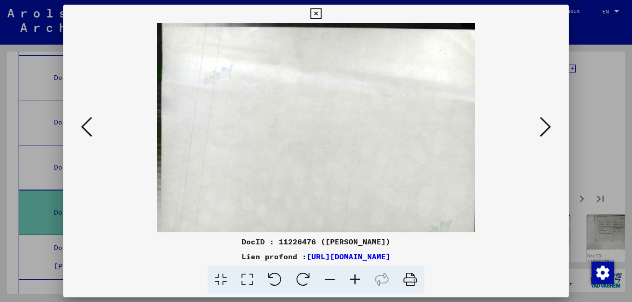
click at [544, 133] on icon at bounding box center [544, 127] width 11 height 22
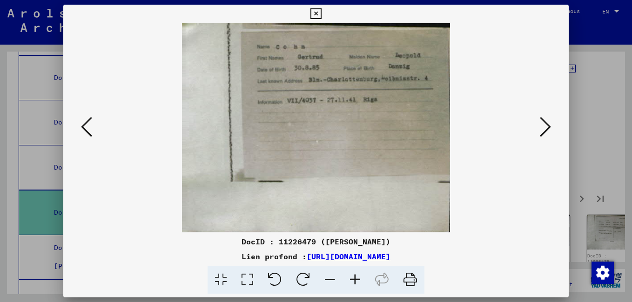
click at [541, 133] on icon at bounding box center [544, 127] width 11 height 22
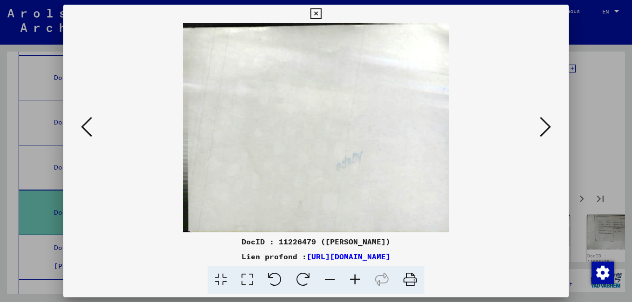
click at [541, 133] on icon at bounding box center [544, 127] width 11 height 22
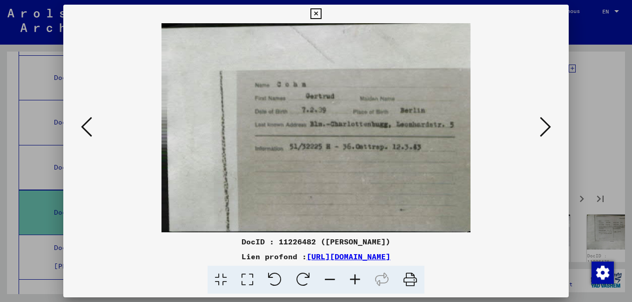
click at [541, 133] on icon at bounding box center [544, 127] width 11 height 22
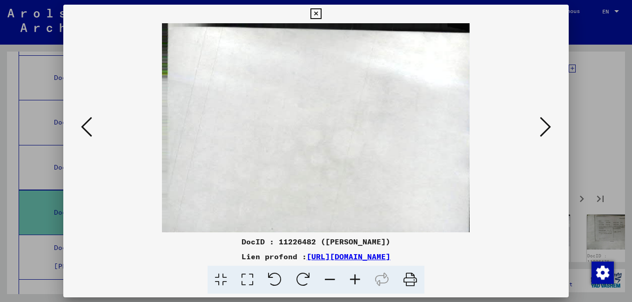
click at [541, 133] on icon at bounding box center [544, 127] width 11 height 22
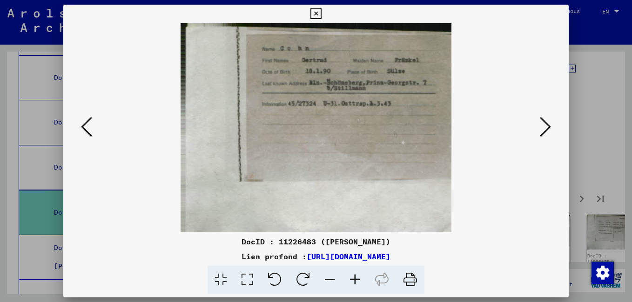
click at [541, 133] on icon at bounding box center [544, 127] width 11 height 22
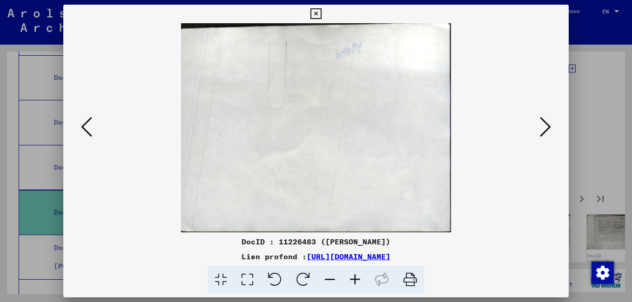
click at [541, 133] on icon at bounding box center [544, 127] width 11 height 22
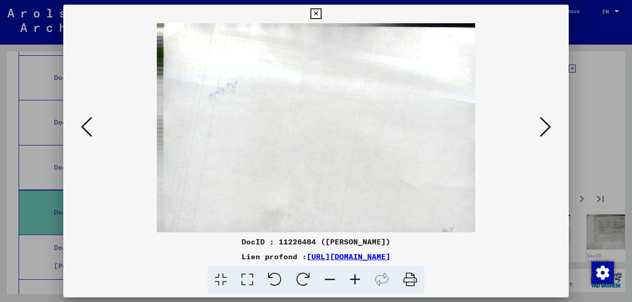
click at [540, 132] on icon at bounding box center [544, 127] width 11 height 22
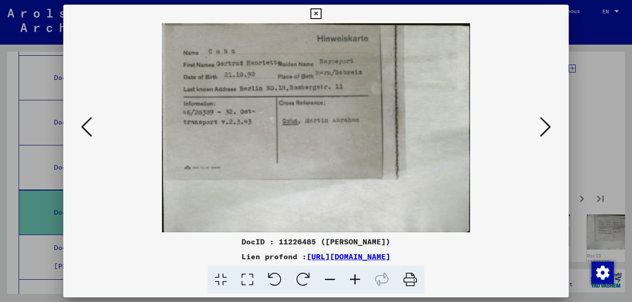
click at [539, 132] on button at bounding box center [545, 127] width 17 height 27
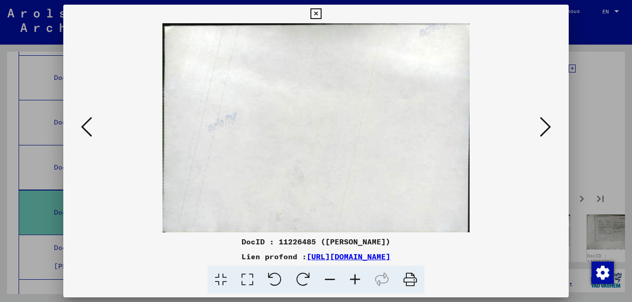
click at [539, 132] on button at bounding box center [545, 127] width 17 height 27
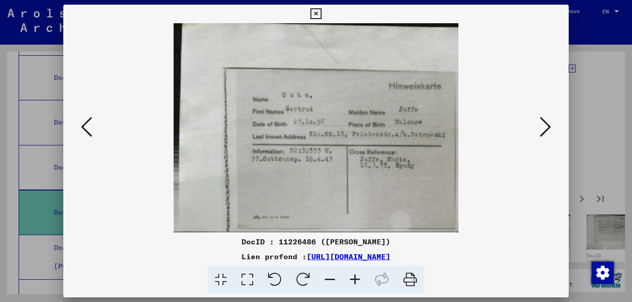
click at [538, 132] on button at bounding box center [545, 127] width 17 height 27
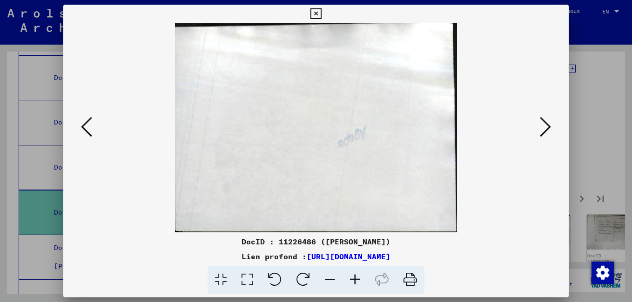
click at [536, 133] on div at bounding box center [315, 127] width 505 height 209
click at [543, 135] on icon at bounding box center [544, 127] width 11 height 22
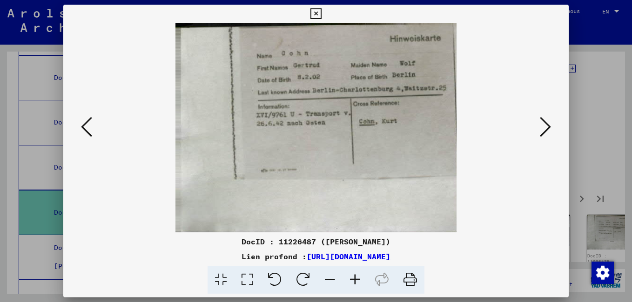
click at [542, 135] on icon at bounding box center [544, 127] width 11 height 22
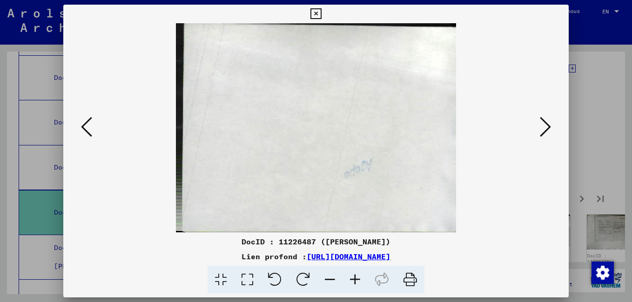
click at [542, 135] on icon at bounding box center [544, 127] width 11 height 22
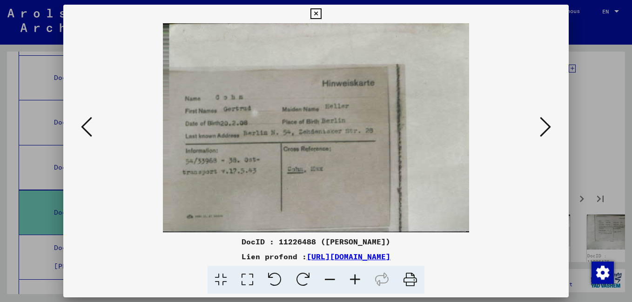
click at [540, 135] on icon at bounding box center [544, 127] width 11 height 22
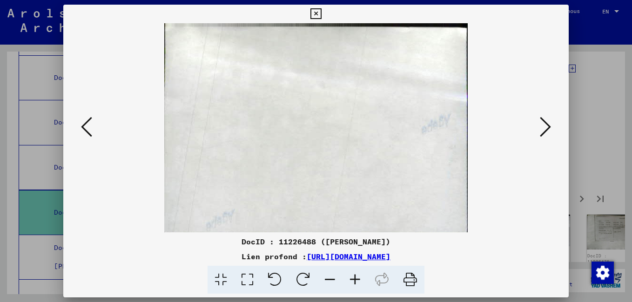
click at [540, 135] on icon at bounding box center [544, 127] width 11 height 22
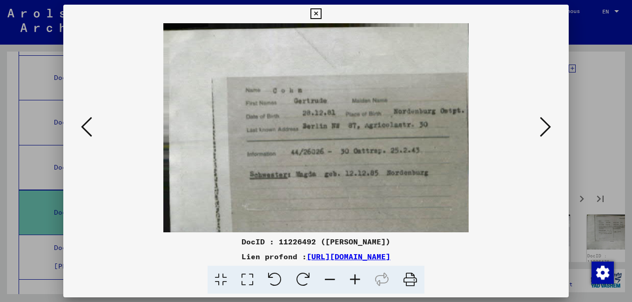
click at [537, 133] on button at bounding box center [545, 127] width 17 height 27
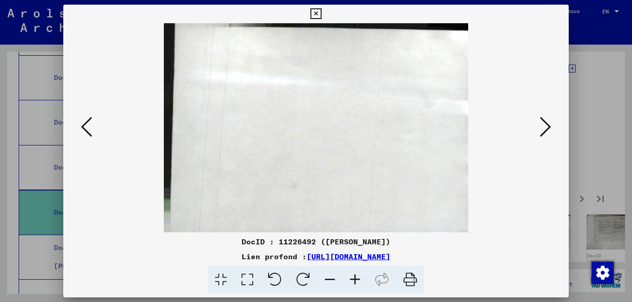
click at [538, 135] on button at bounding box center [545, 127] width 17 height 27
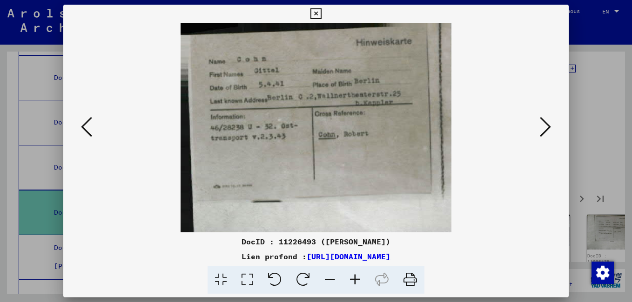
click at [537, 135] on button at bounding box center [545, 127] width 17 height 27
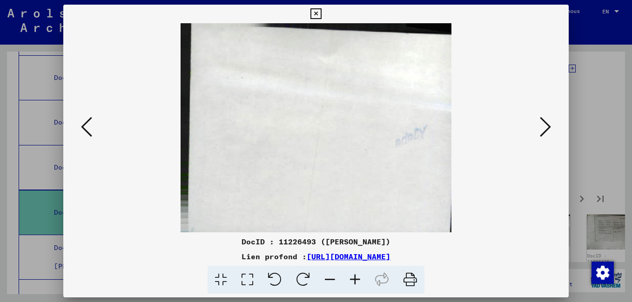
click at [538, 137] on button at bounding box center [545, 127] width 17 height 27
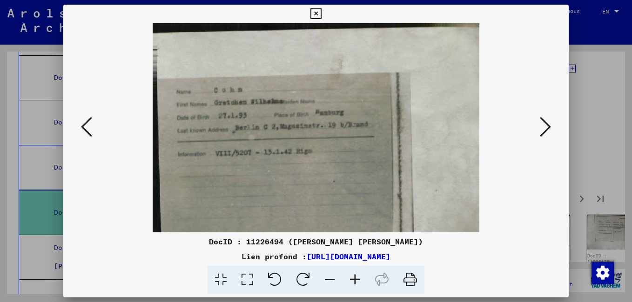
click at [536, 135] on img at bounding box center [316, 127] width 442 height 209
click at [536, 134] on img at bounding box center [316, 127] width 442 height 209
drag, startPoint x: 536, startPoint y: 135, endPoint x: 541, endPoint y: 134, distance: 4.7
click at [541, 134] on icon at bounding box center [544, 127] width 11 height 22
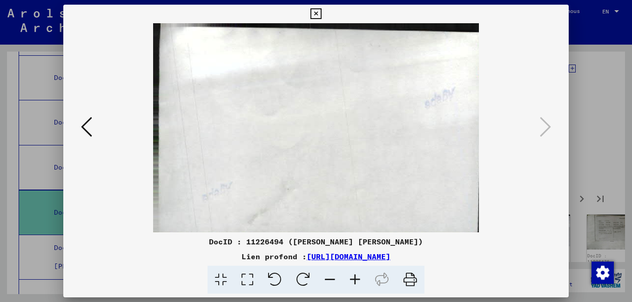
click at [317, 11] on icon at bounding box center [315, 13] width 11 height 11
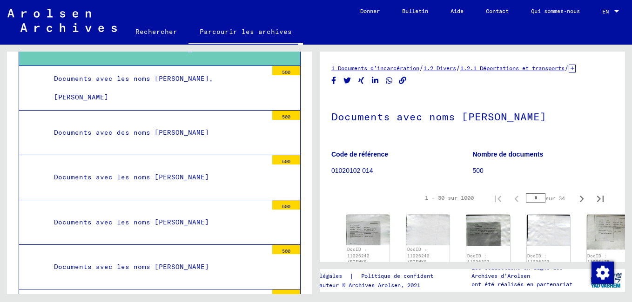
scroll to position [913, 0]
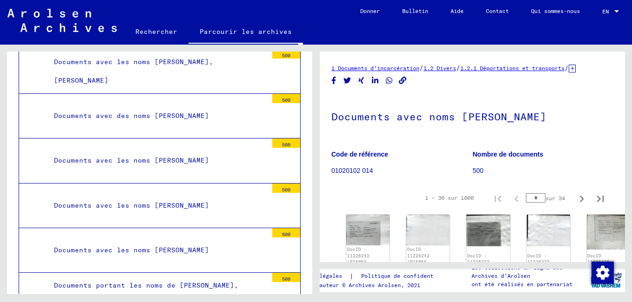
click at [175, 114] on div "Documents avec des noms [PERSON_NAME]" at bounding box center [157, 116] width 220 height 18
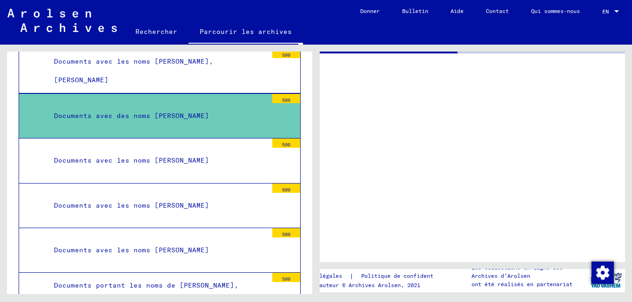
scroll to position [913, 0]
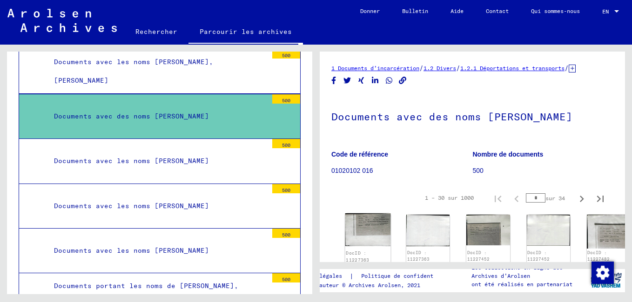
click at [365, 241] on img at bounding box center [368, 229] width 46 height 33
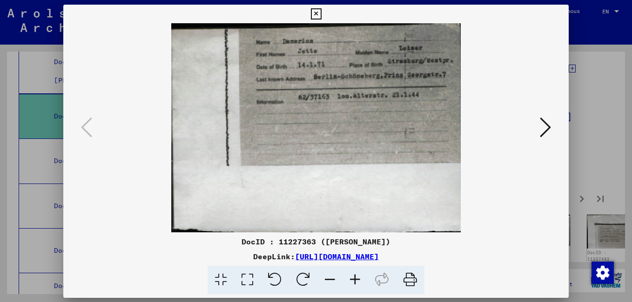
click at [365, 240] on div "DocID : 11227363 ([PERSON_NAME]) DeepLink: [URL][DOMAIN_NAME]" at bounding box center [315, 265] width 505 height 58
click at [546, 127] on icon at bounding box center [544, 127] width 11 height 22
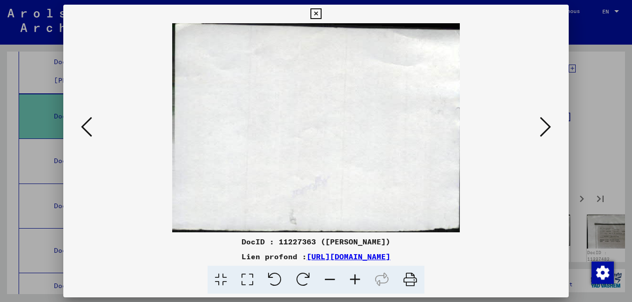
click at [546, 127] on icon at bounding box center [544, 127] width 11 height 22
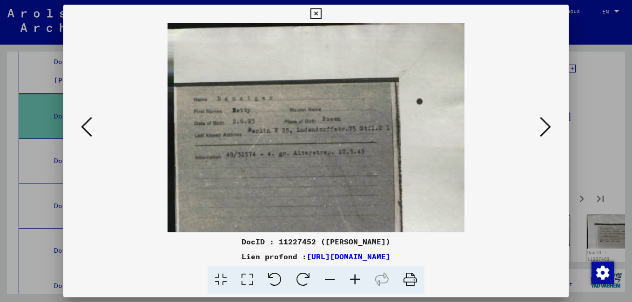
click at [546, 127] on icon at bounding box center [544, 127] width 11 height 22
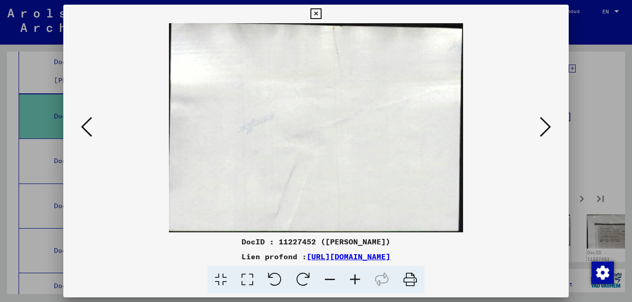
click at [546, 127] on icon at bounding box center [544, 127] width 11 height 22
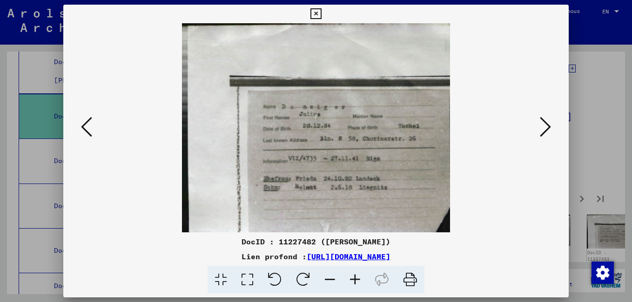
click at [546, 127] on icon at bounding box center [544, 127] width 11 height 22
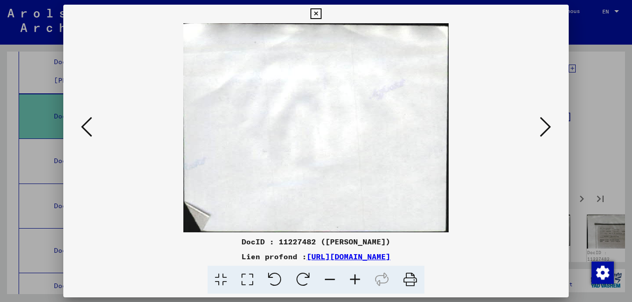
click at [546, 127] on icon at bounding box center [544, 127] width 11 height 22
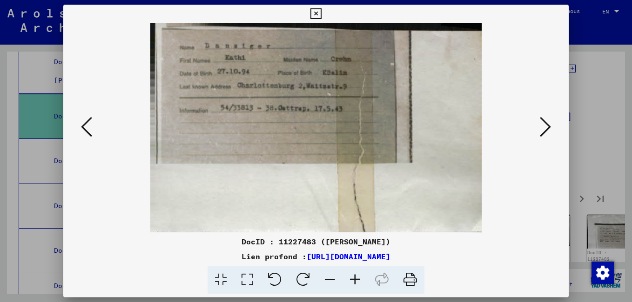
click at [546, 127] on icon at bounding box center [544, 127] width 11 height 22
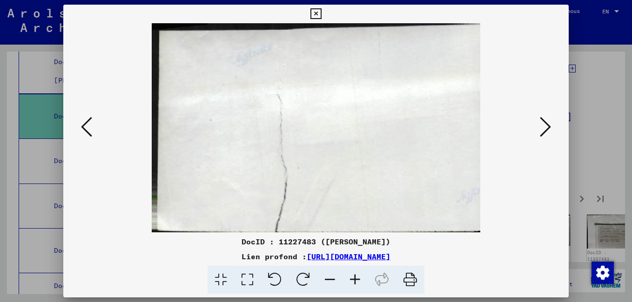
click at [545, 127] on icon at bounding box center [544, 127] width 11 height 22
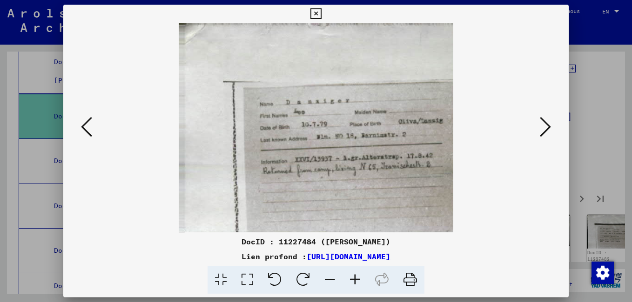
click at [543, 125] on icon at bounding box center [544, 127] width 11 height 22
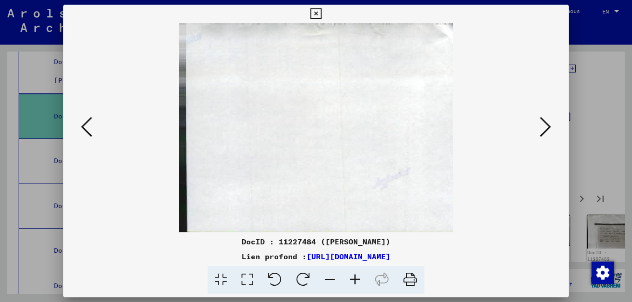
click at [543, 126] on icon at bounding box center [544, 127] width 11 height 22
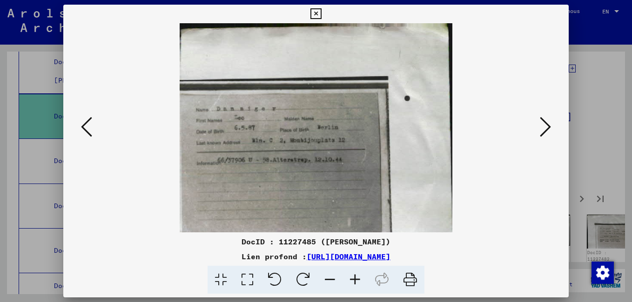
click at [543, 125] on icon at bounding box center [544, 127] width 11 height 22
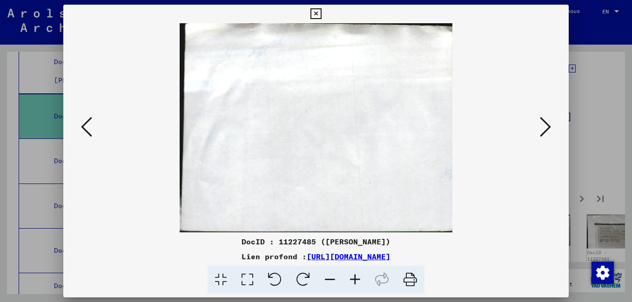
click at [543, 125] on icon at bounding box center [544, 127] width 11 height 22
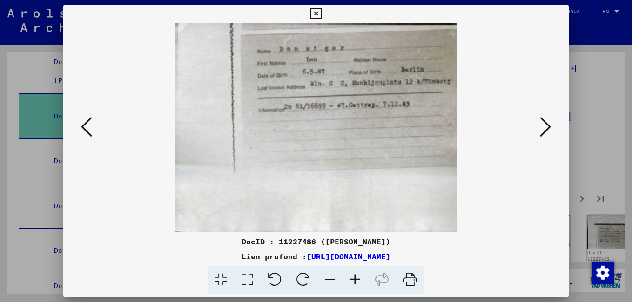
click at [543, 125] on icon at bounding box center [544, 127] width 11 height 22
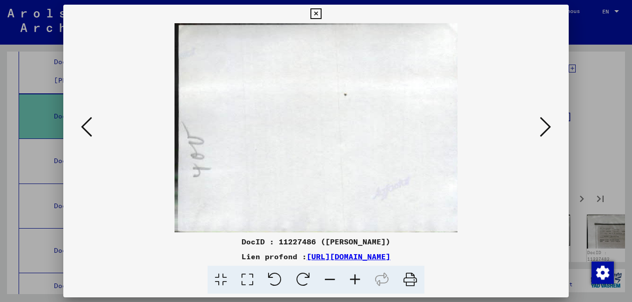
click at [543, 125] on icon at bounding box center [544, 127] width 11 height 22
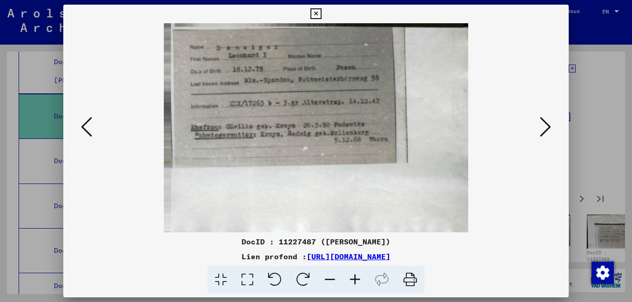
click at [543, 125] on icon at bounding box center [544, 127] width 11 height 22
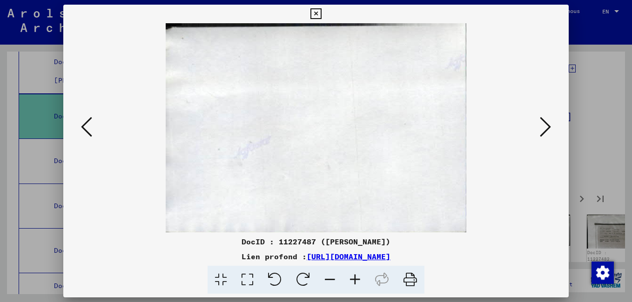
click at [543, 125] on icon at bounding box center [544, 127] width 11 height 22
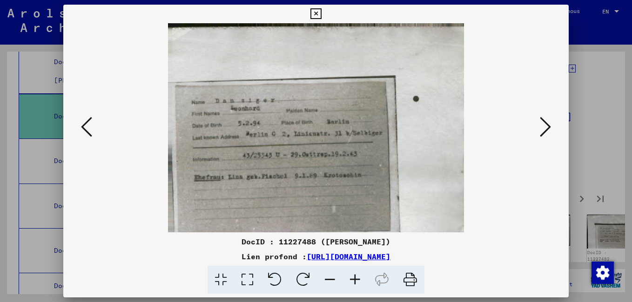
click at [542, 125] on icon at bounding box center [544, 127] width 11 height 22
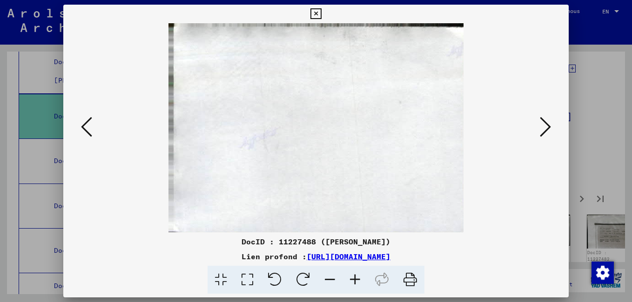
click at [542, 125] on icon at bounding box center [544, 127] width 11 height 22
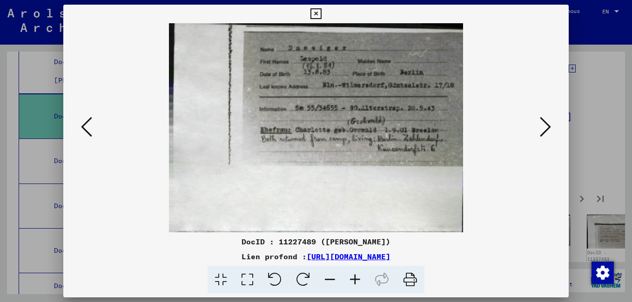
click at [542, 125] on icon at bounding box center [544, 127] width 11 height 22
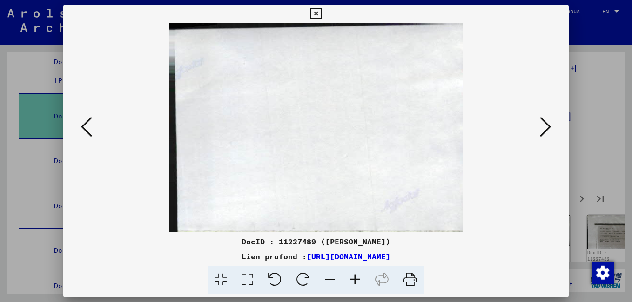
click at [542, 125] on icon at bounding box center [544, 127] width 11 height 22
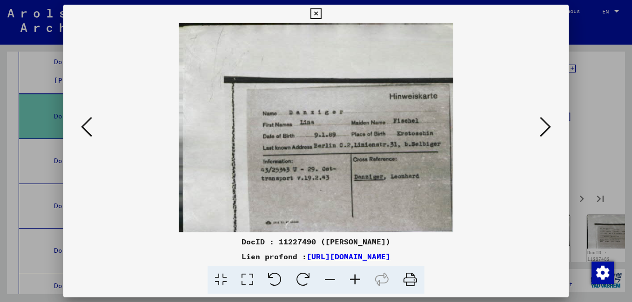
click at [542, 125] on icon at bounding box center [544, 127] width 11 height 22
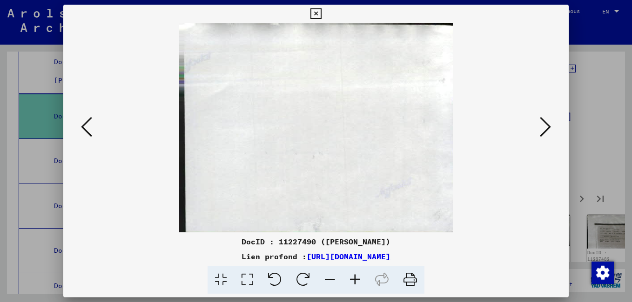
click at [542, 125] on icon at bounding box center [544, 127] width 11 height 22
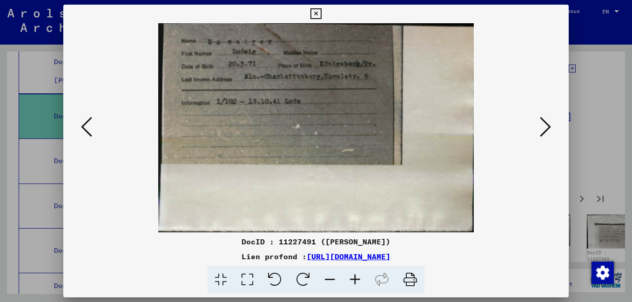
click at [542, 125] on icon at bounding box center [544, 127] width 11 height 22
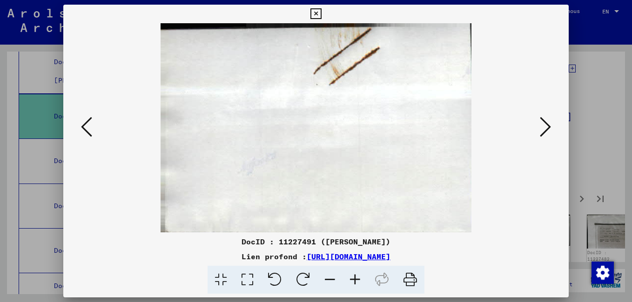
click at [542, 125] on icon at bounding box center [544, 127] width 11 height 22
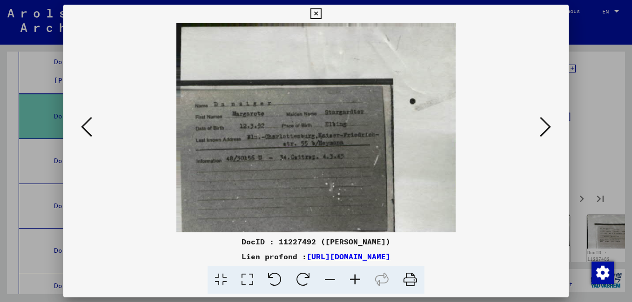
click at [541, 125] on icon at bounding box center [544, 127] width 11 height 22
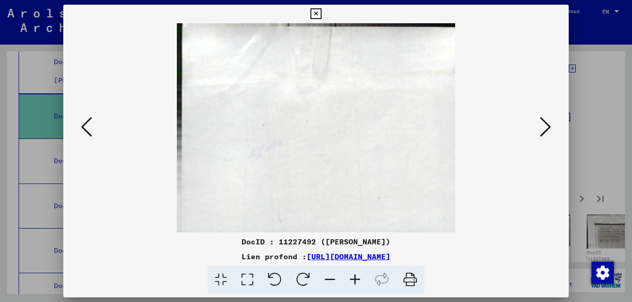
click at [541, 125] on icon at bounding box center [544, 127] width 11 height 22
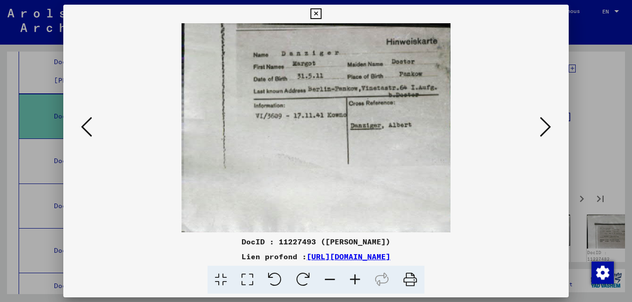
click at [540, 125] on icon at bounding box center [544, 127] width 11 height 22
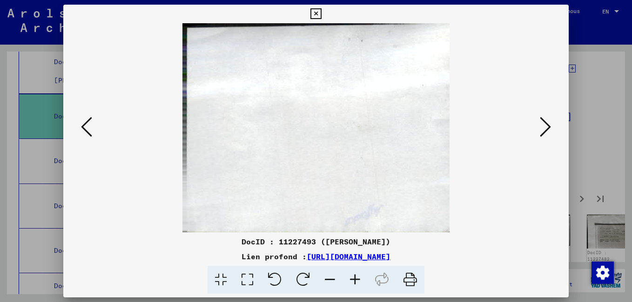
click at [540, 125] on icon at bounding box center [544, 127] width 11 height 22
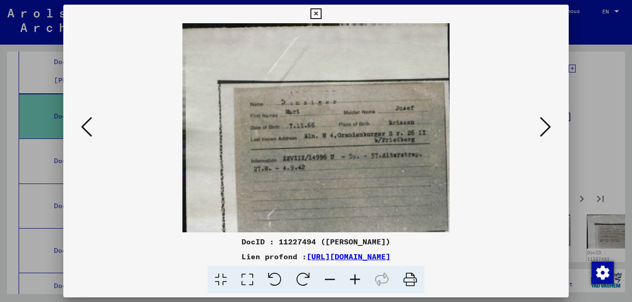
click at [540, 125] on icon at bounding box center [544, 127] width 11 height 22
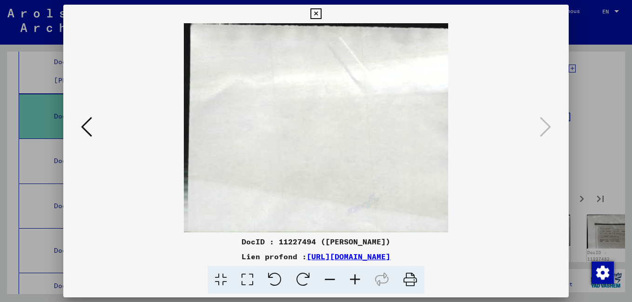
click at [313, 17] on icon at bounding box center [315, 13] width 11 height 11
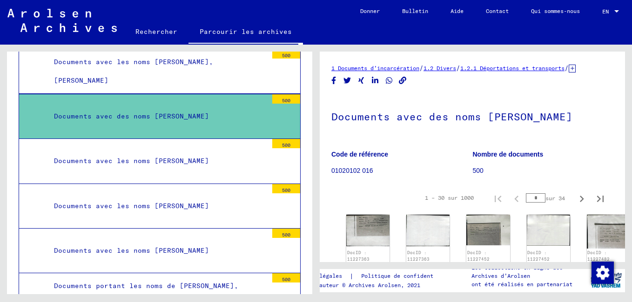
click at [213, 162] on div "Documents avec les noms [PERSON_NAME]" at bounding box center [157, 161] width 220 height 18
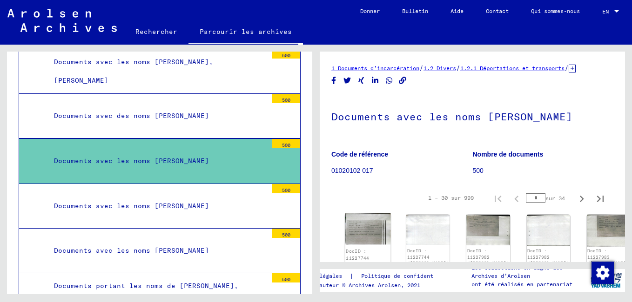
click at [358, 238] on img at bounding box center [368, 228] width 46 height 31
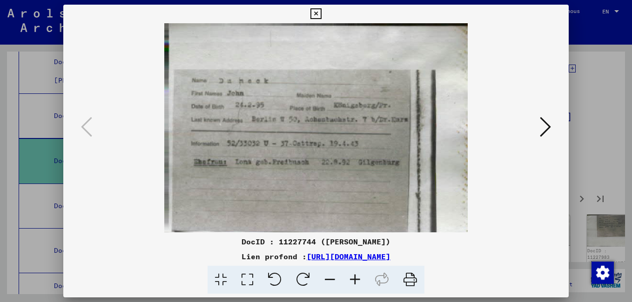
click at [546, 126] on icon at bounding box center [544, 127] width 11 height 22
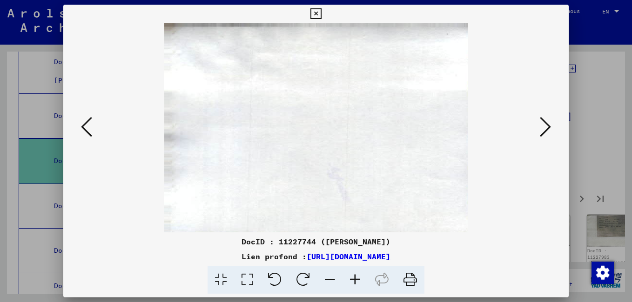
click at [546, 127] on icon at bounding box center [544, 127] width 11 height 22
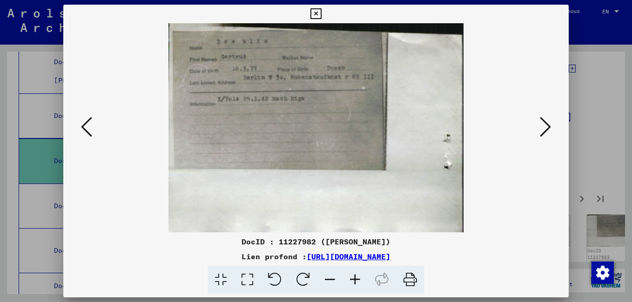
click at [546, 127] on icon at bounding box center [544, 127] width 11 height 22
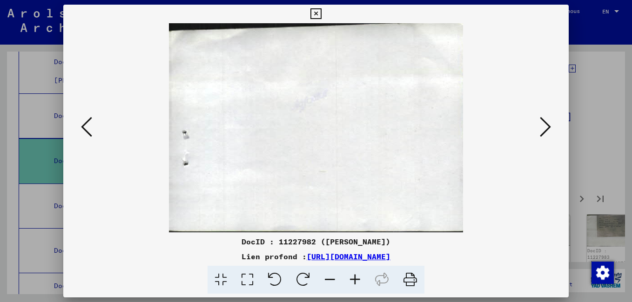
click at [546, 127] on icon at bounding box center [544, 127] width 11 height 22
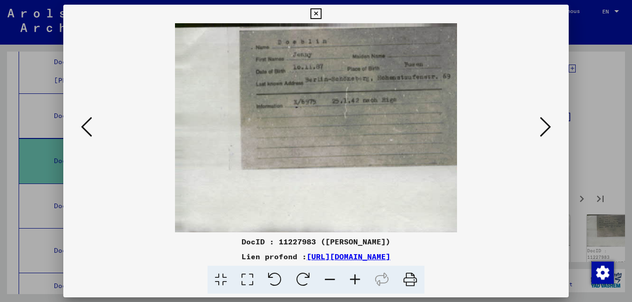
click at [546, 127] on icon at bounding box center [544, 127] width 11 height 22
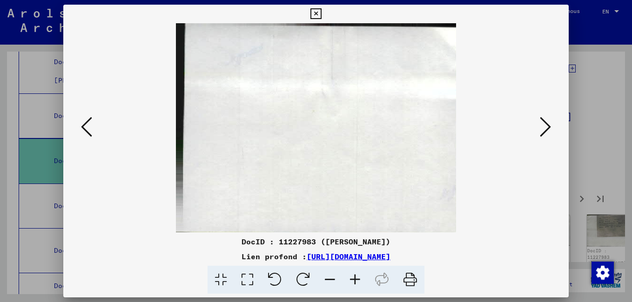
click at [546, 127] on icon at bounding box center [544, 127] width 11 height 22
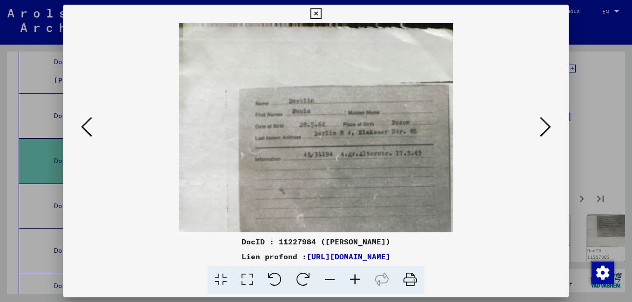
click at [545, 127] on icon at bounding box center [544, 127] width 11 height 22
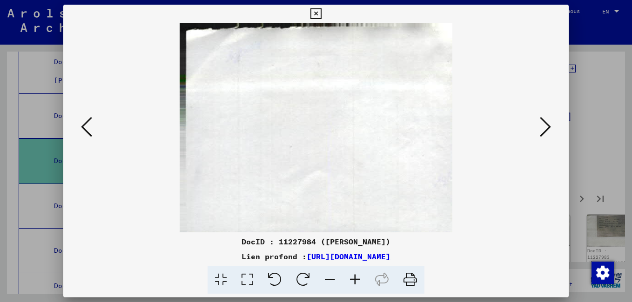
click at [544, 127] on icon at bounding box center [544, 127] width 11 height 22
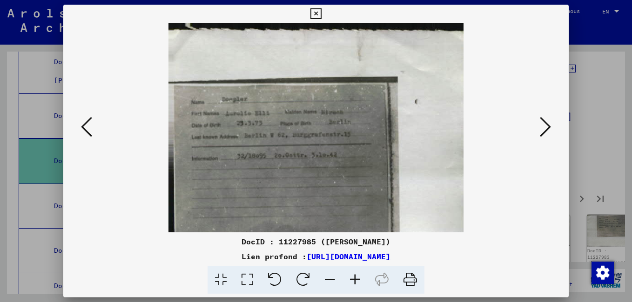
click at [543, 127] on icon at bounding box center [544, 127] width 11 height 22
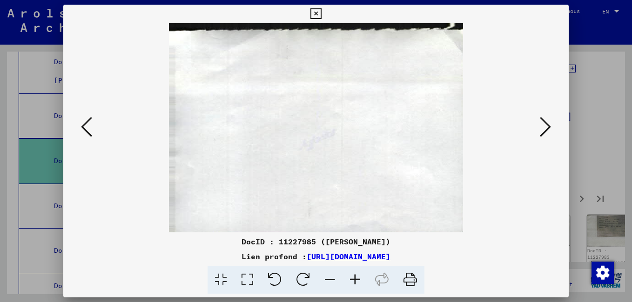
click at [543, 127] on icon at bounding box center [544, 127] width 11 height 22
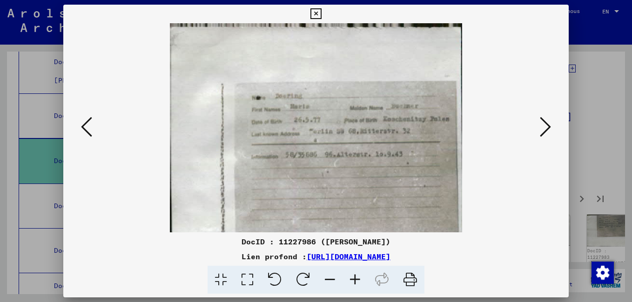
click at [541, 127] on icon at bounding box center [544, 127] width 11 height 22
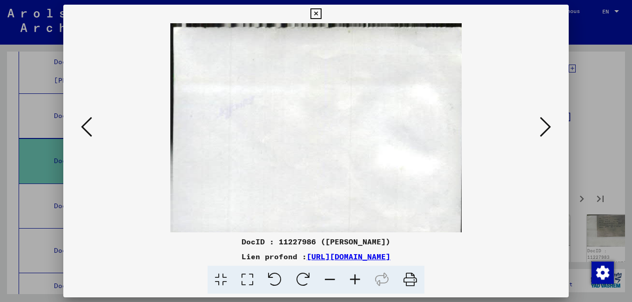
click at [541, 127] on icon at bounding box center [544, 127] width 11 height 22
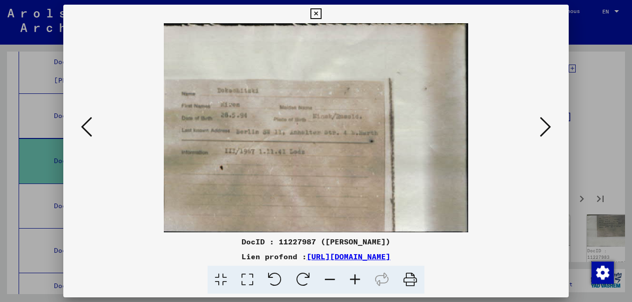
click at [541, 127] on icon at bounding box center [544, 127] width 11 height 22
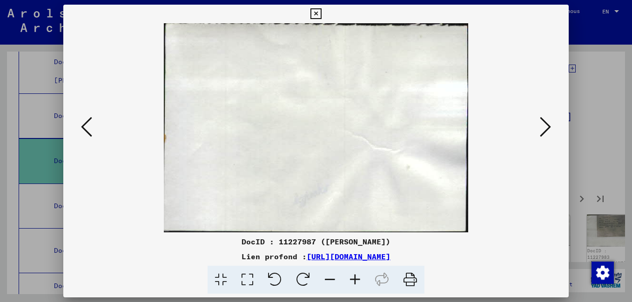
click at [541, 127] on icon at bounding box center [544, 127] width 11 height 22
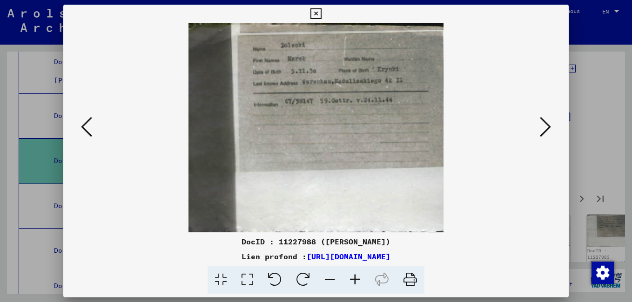
click at [540, 127] on icon at bounding box center [544, 127] width 11 height 22
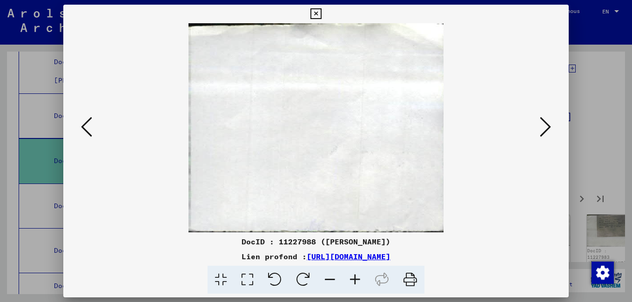
click at [540, 127] on icon at bounding box center [544, 127] width 11 height 22
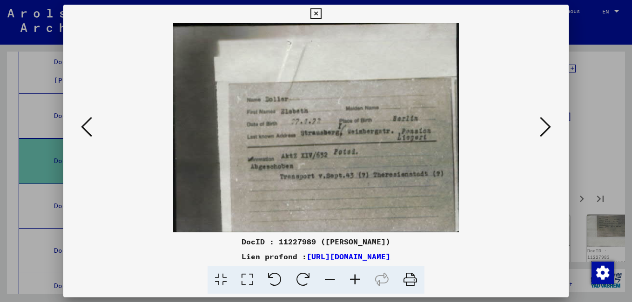
click at [540, 127] on icon at bounding box center [544, 127] width 11 height 22
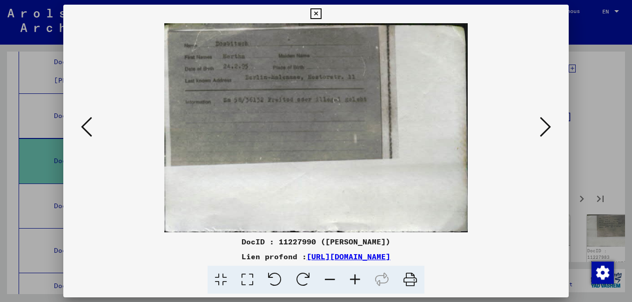
click at [540, 127] on icon at bounding box center [544, 127] width 11 height 22
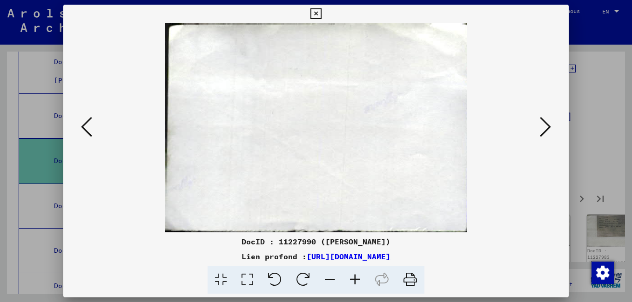
click at [540, 127] on icon at bounding box center [544, 127] width 11 height 22
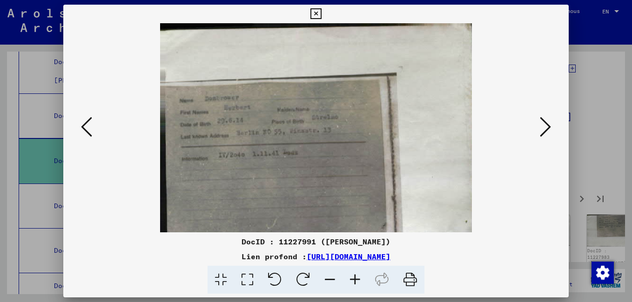
click at [550, 133] on icon at bounding box center [544, 127] width 11 height 22
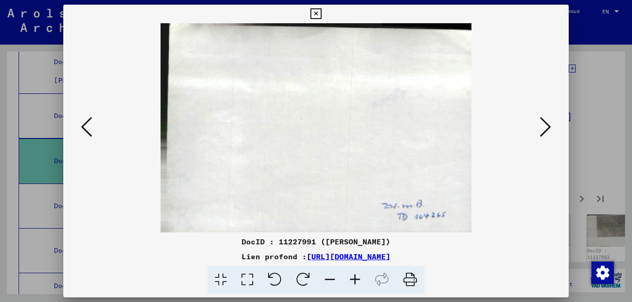
click at [549, 133] on icon at bounding box center [544, 127] width 11 height 22
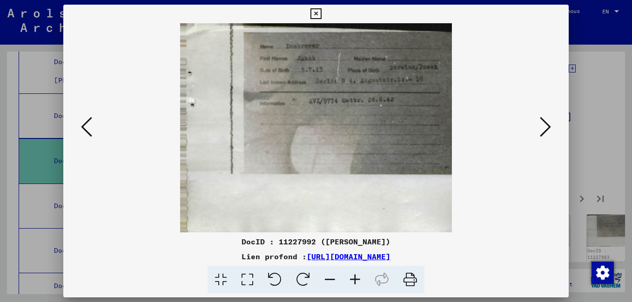
click at [549, 133] on icon at bounding box center [544, 127] width 11 height 22
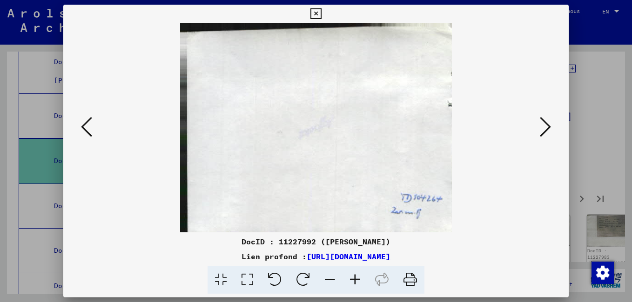
click at [549, 133] on icon at bounding box center [544, 127] width 11 height 22
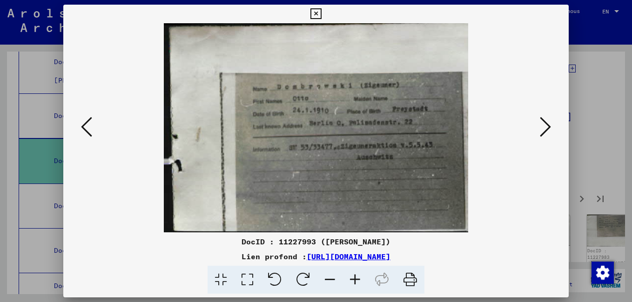
click at [546, 129] on icon at bounding box center [544, 127] width 11 height 22
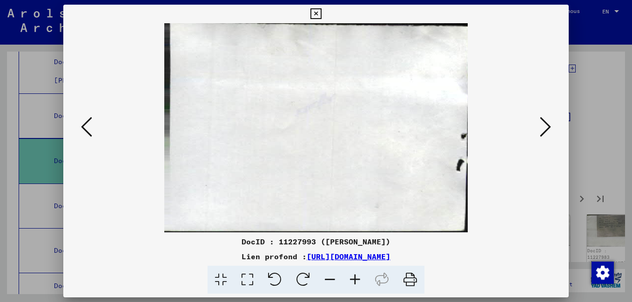
click at [546, 129] on icon at bounding box center [544, 127] width 11 height 22
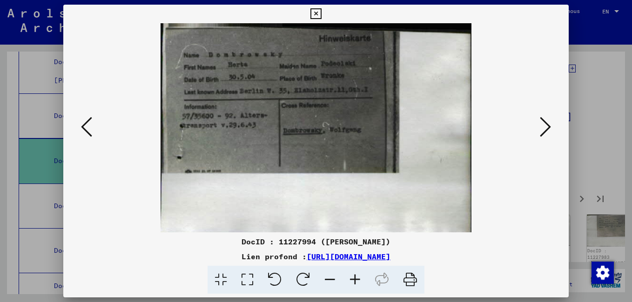
click at [546, 129] on icon at bounding box center [544, 127] width 11 height 22
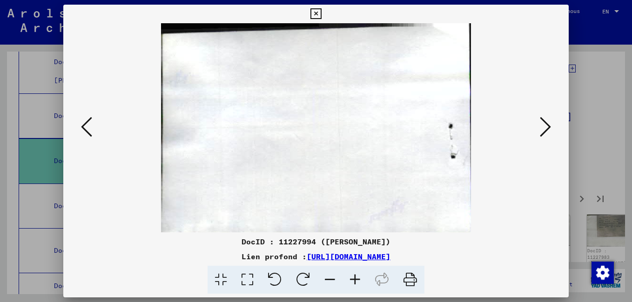
click at [546, 129] on icon at bounding box center [544, 127] width 11 height 22
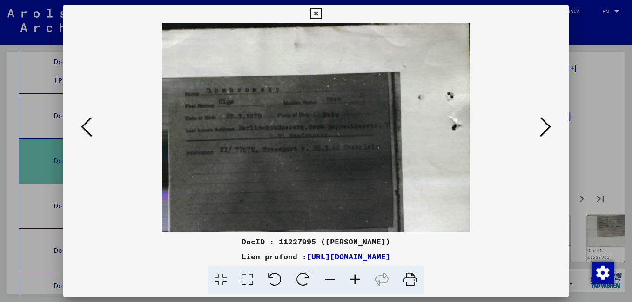
click at [546, 129] on icon at bounding box center [544, 127] width 11 height 22
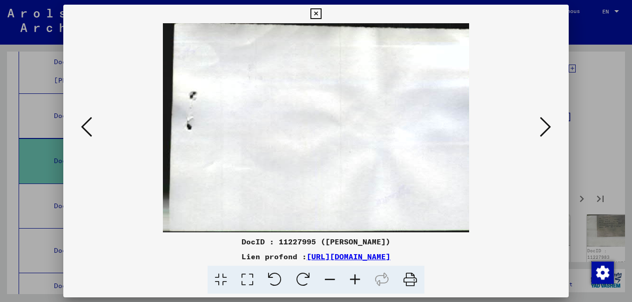
click at [546, 129] on icon at bounding box center [544, 127] width 11 height 22
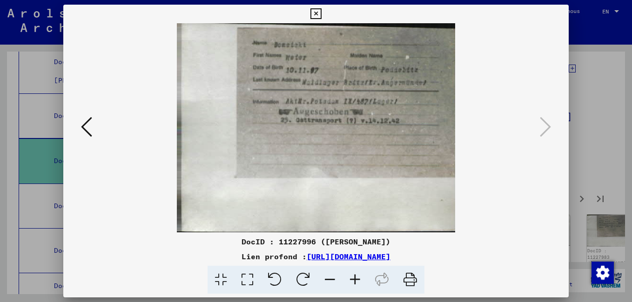
click at [317, 16] on icon at bounding box center [315, 13] width 11 height 11
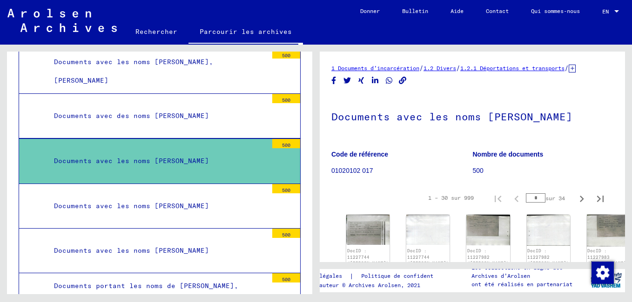
click at [183, 206] on div "Documents avec les noms [PERSON_NAME]" at bounding box center [157, 206] width 220 height 18
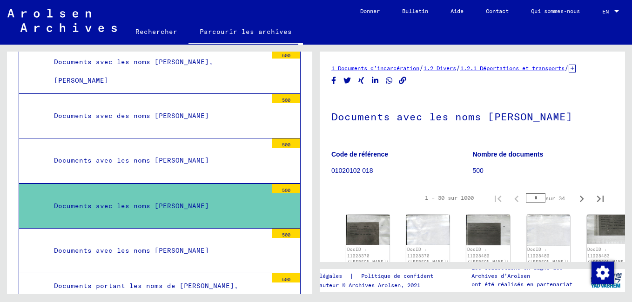
scroll to position [47, 0]
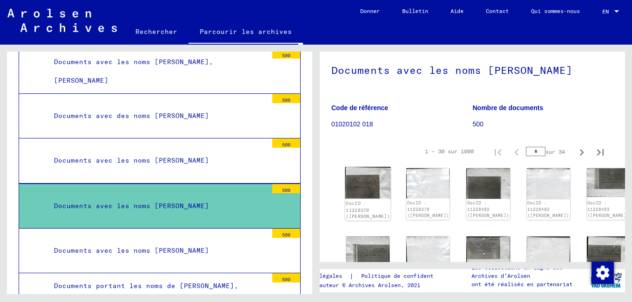
click at [355, 199] on img at bounding box center [368, 183] width 46 height 32
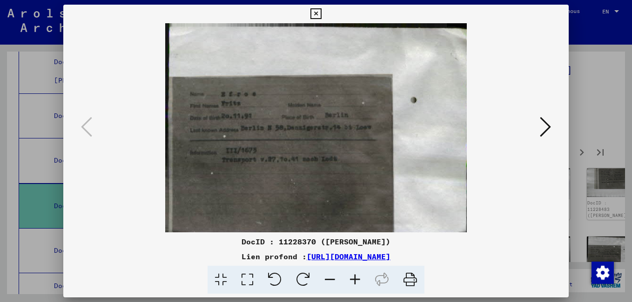
click at [542, 132] on icon at bounding box center [544, 127] width 11 height 22
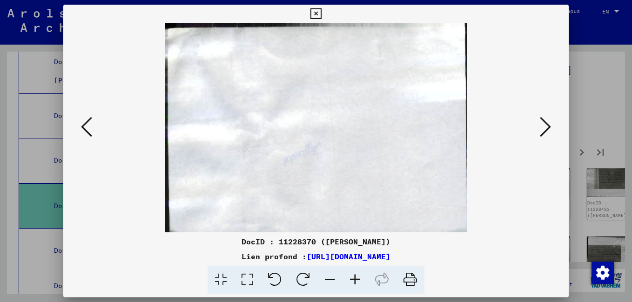
click at [542, 132] on icon at bounding box center [544, 127] width 11 height 22
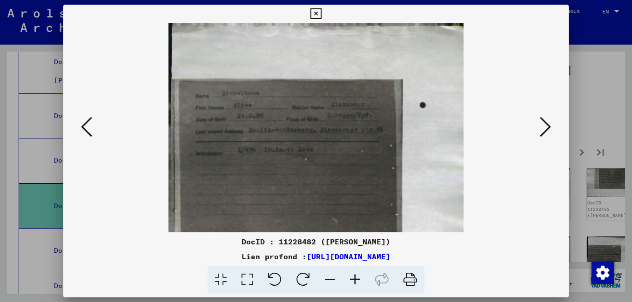
click at [542, 132] on icon at bounding box center [544, 127] width 11 height 22
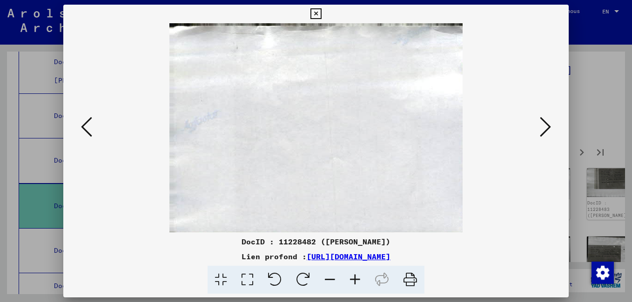
click at [542, 132] on icon at bounding box center [544, 127] width 11 height 22
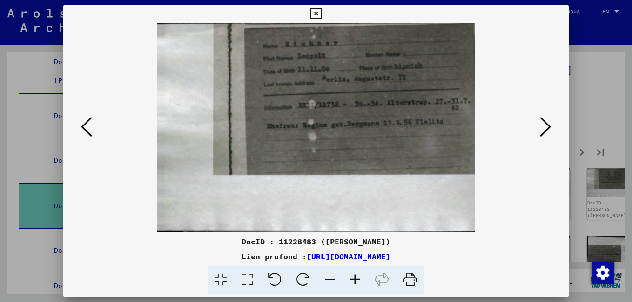
click at [313, 14] on icon at bounding box center [315, 13] width 11 height 11
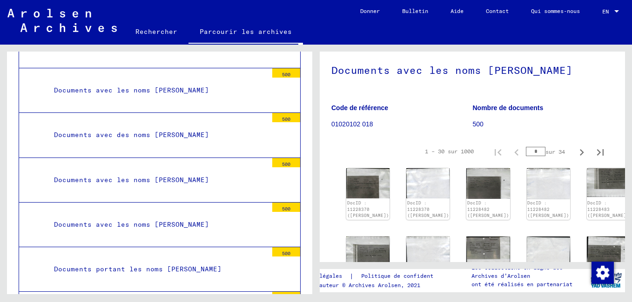
scroll to position [2634, 0]
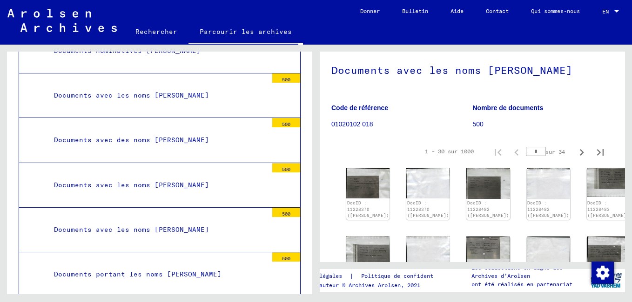
click at [206, 140] on div "Documents avec des noms [PERSON_NAME]" at bounding box center [157, 140] width 220 height 18
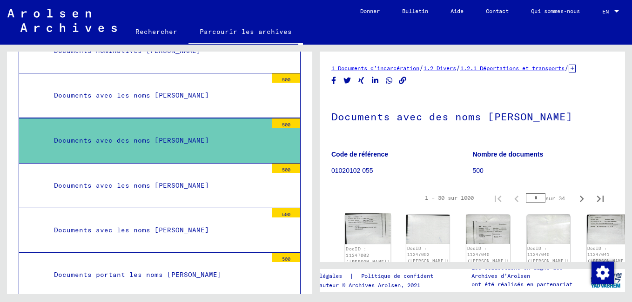
click at [364, 246] on link "DocID : 11247002 ([PERSON_NAME])" at bounding box center [368, 255] width 44 height 19
